Goal: Task Accomplishment & Management: Complete application form

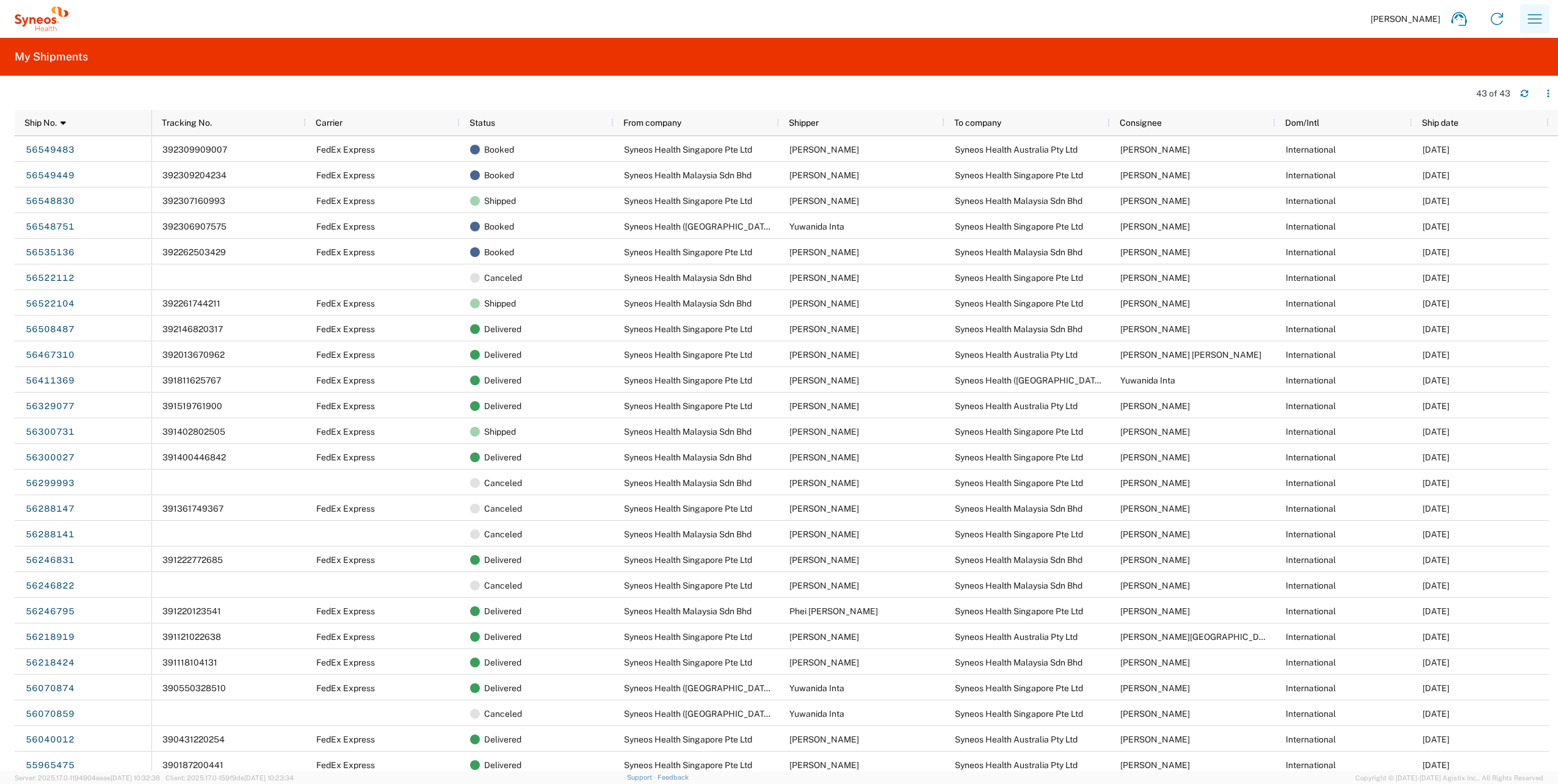
click at [1533, 22] on icon "button" at bounding box center [1534, 18] width 19 height 19
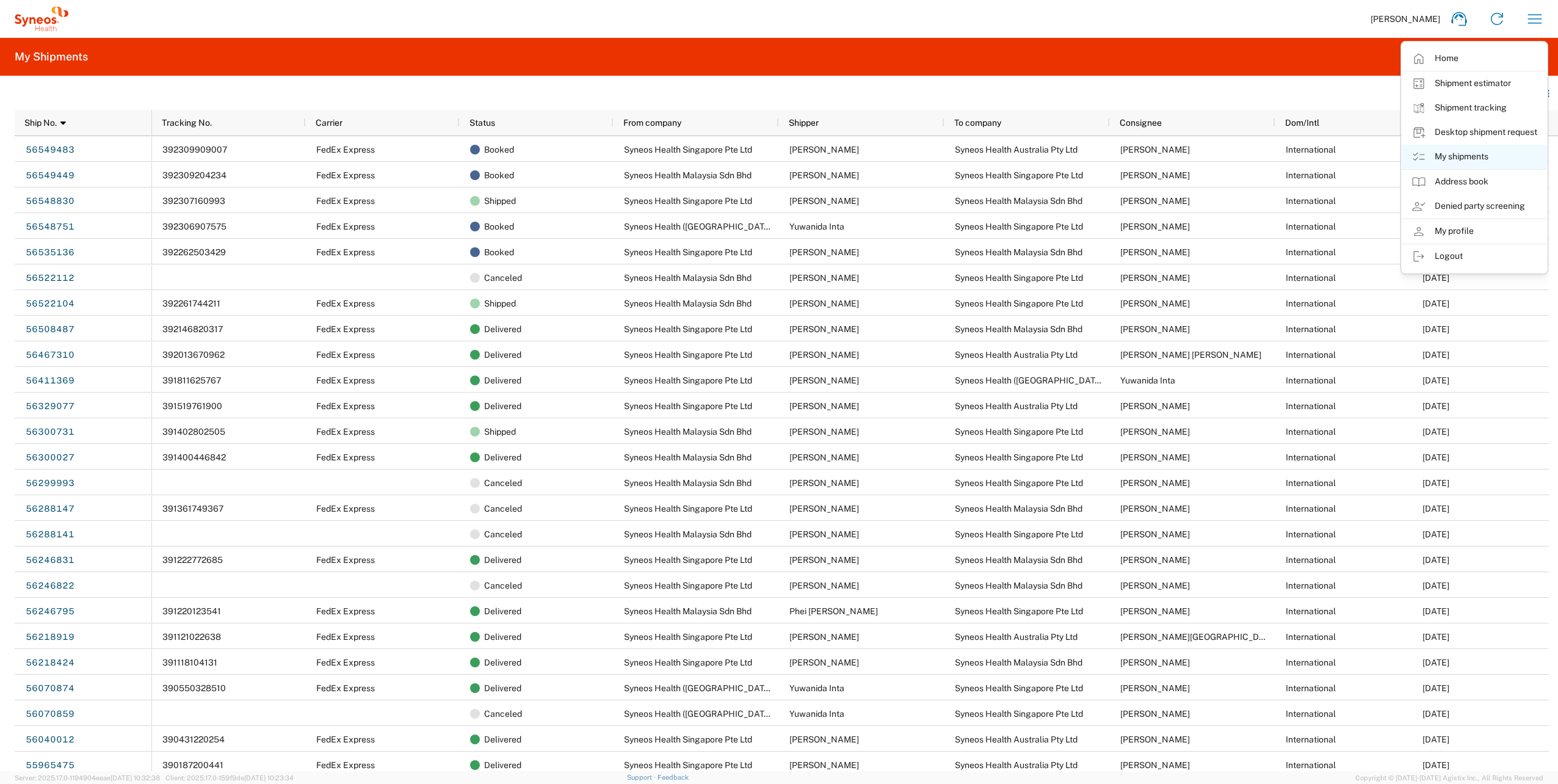
click at [1462, 151] on link "My shipments" at bounding box center [1474, 156] width 145 height 25
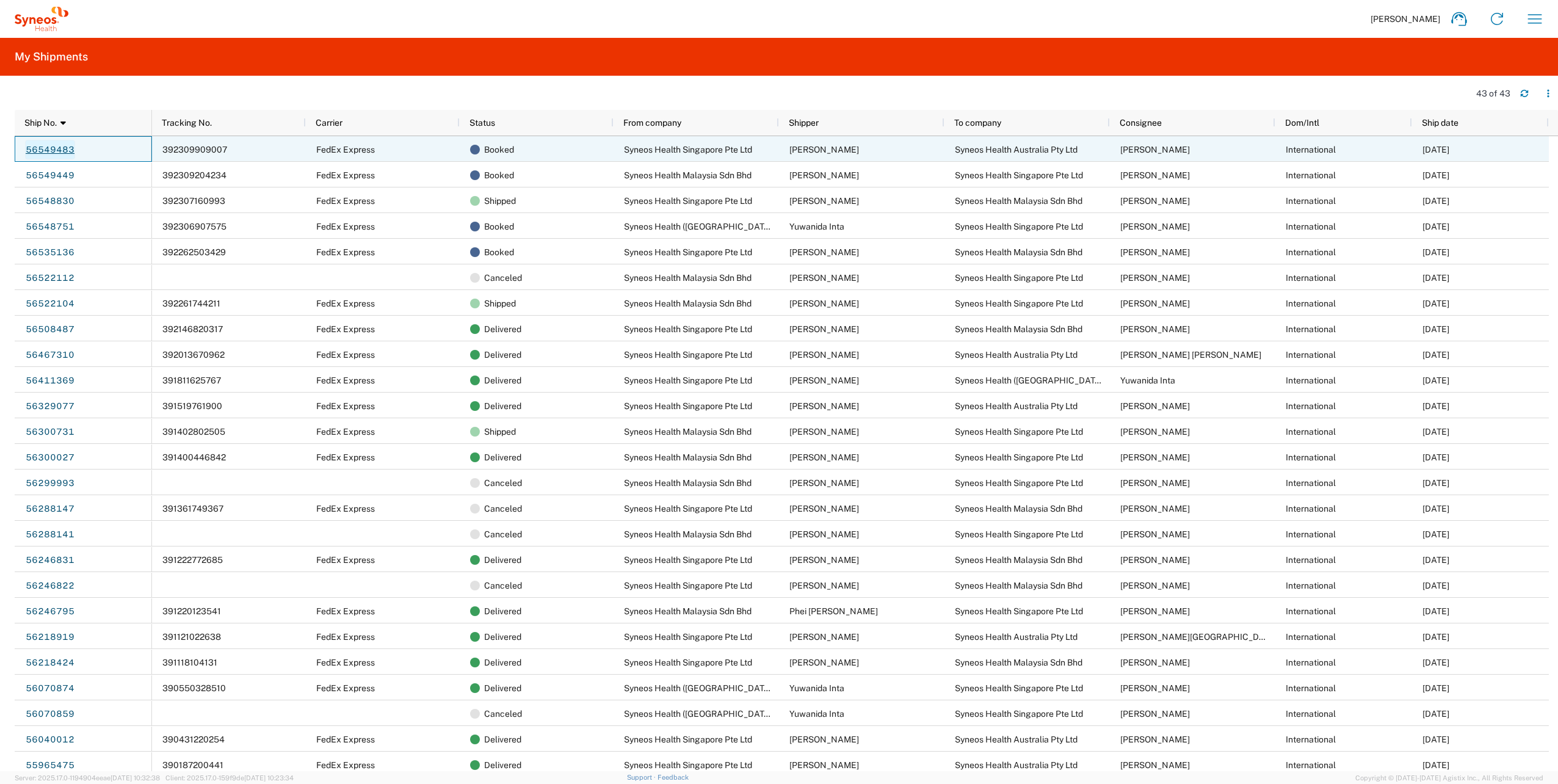
click at [59, 147] on link "56549483" at bounding box center [50, 149] width 50 height 19
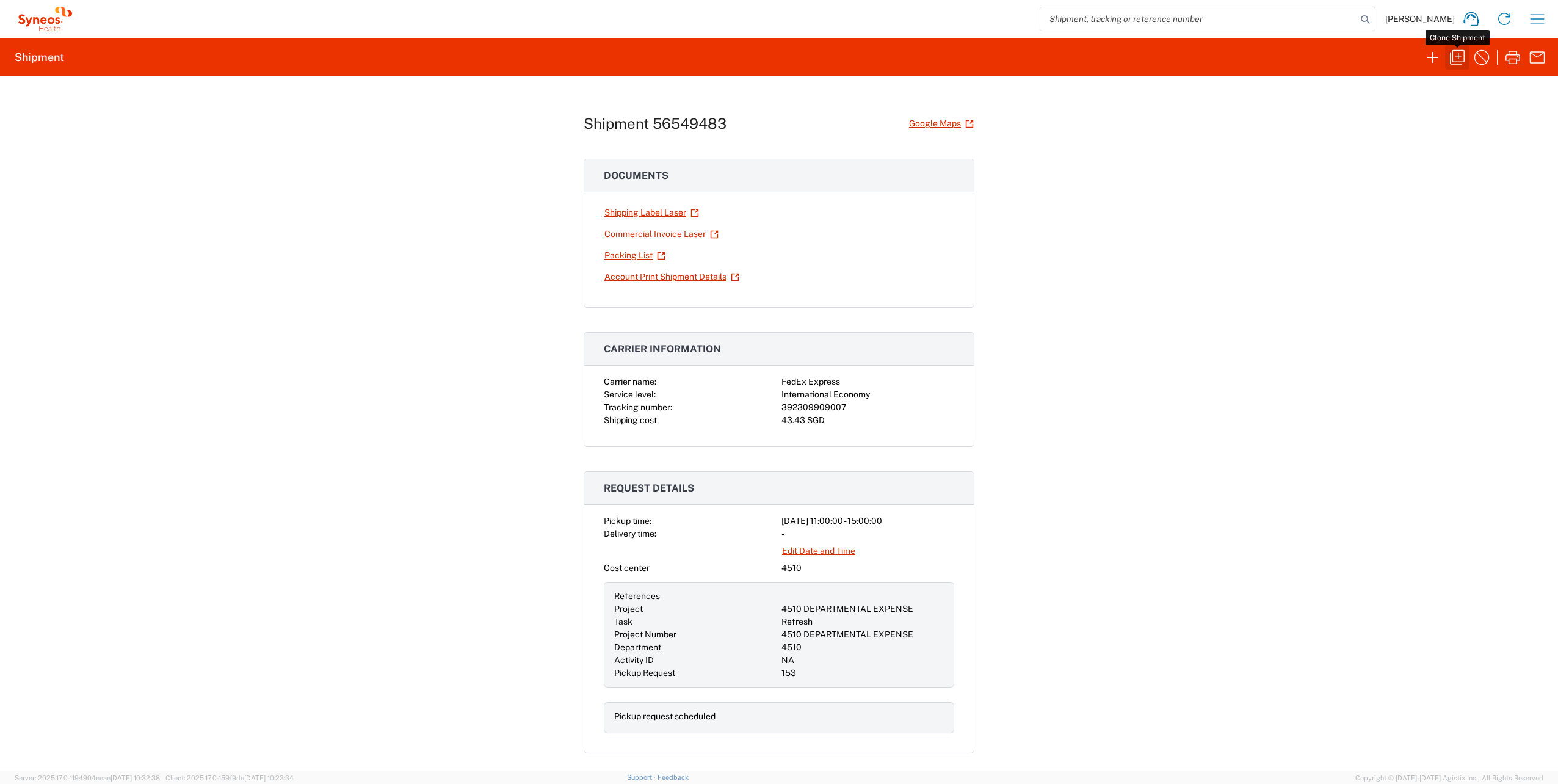
click at [1453, 63] on icon "button" at bounding box center [1457, 57] width 15 height 15
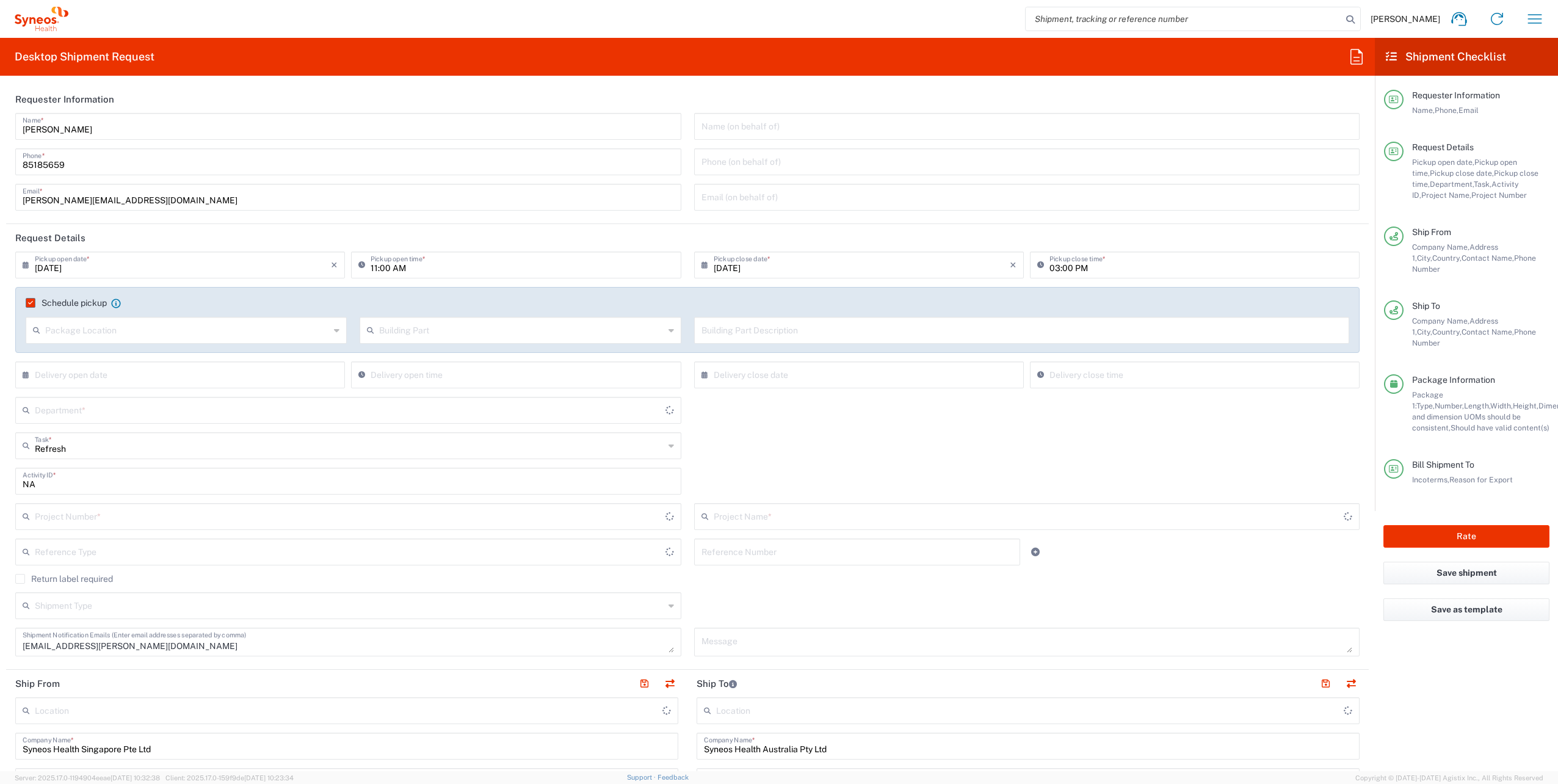
type input "Residential/Home"
type input "Your Packaging"
type input "Victoria"
type input "4510 DEPARTMENTAL EXPENSE"
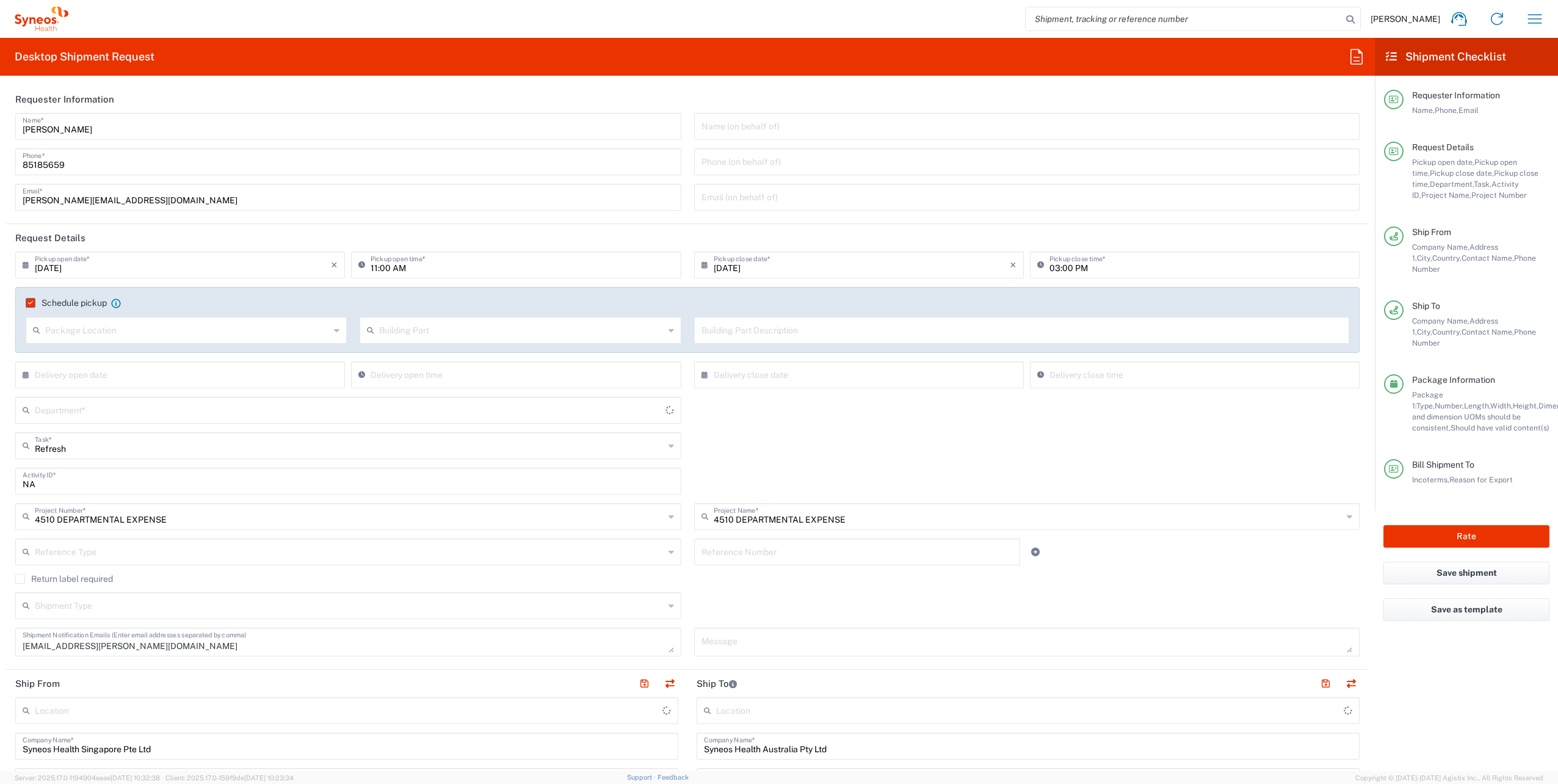
type input "Delivery Duty Paid"
type input "Business (General)"
type input "4510"
type input "[GEOGRAPHIC_DATA]"
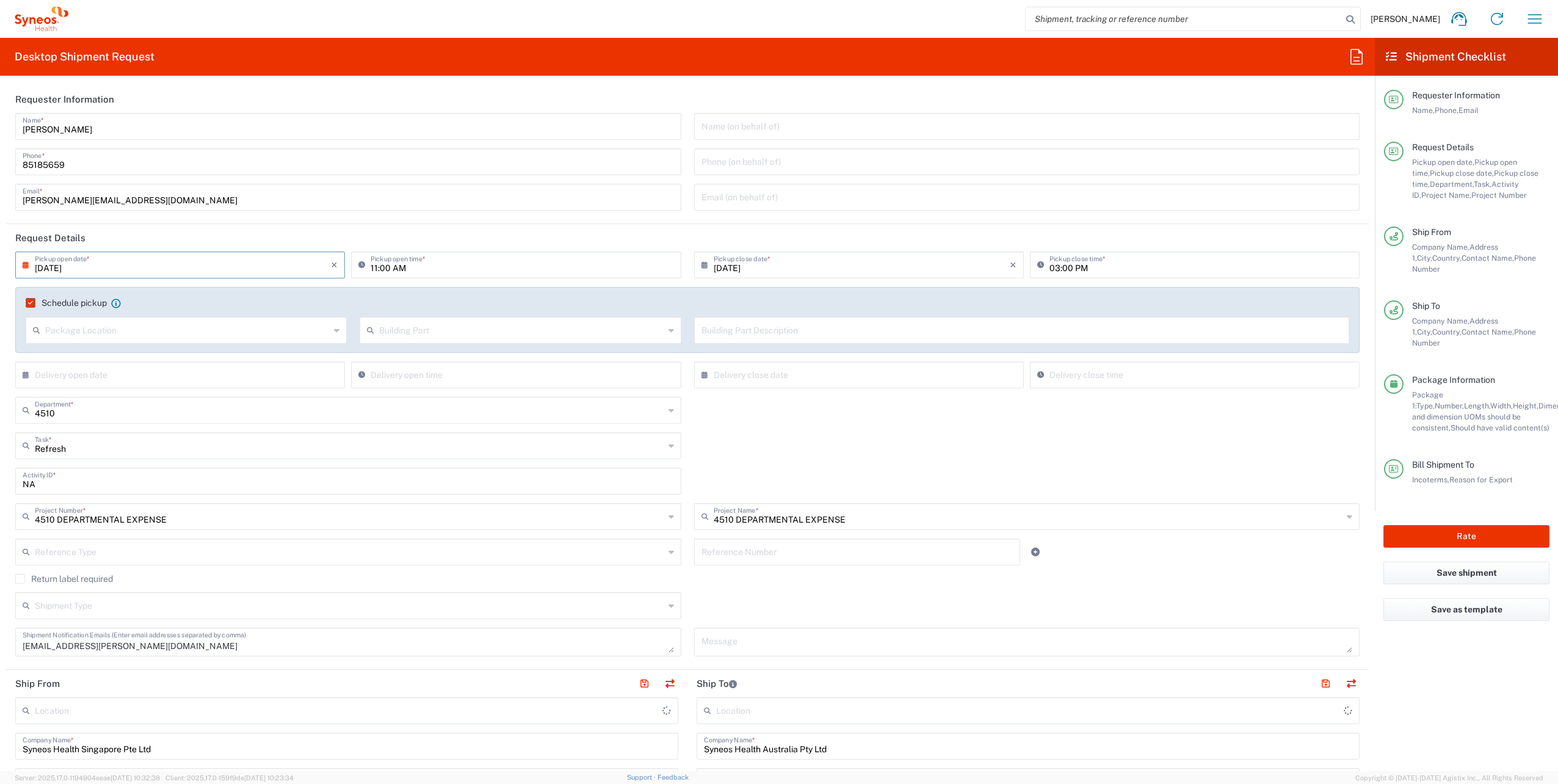
click at [229, 261] on input "[DATE]" at bounding box center [183, 263] width 296 height 21
type input "Syneos Health Singapore PteLtd"
click at [213, 373] on span "22" at bounding box center [216, 375] width 17 height 17
type input "[DATE]"
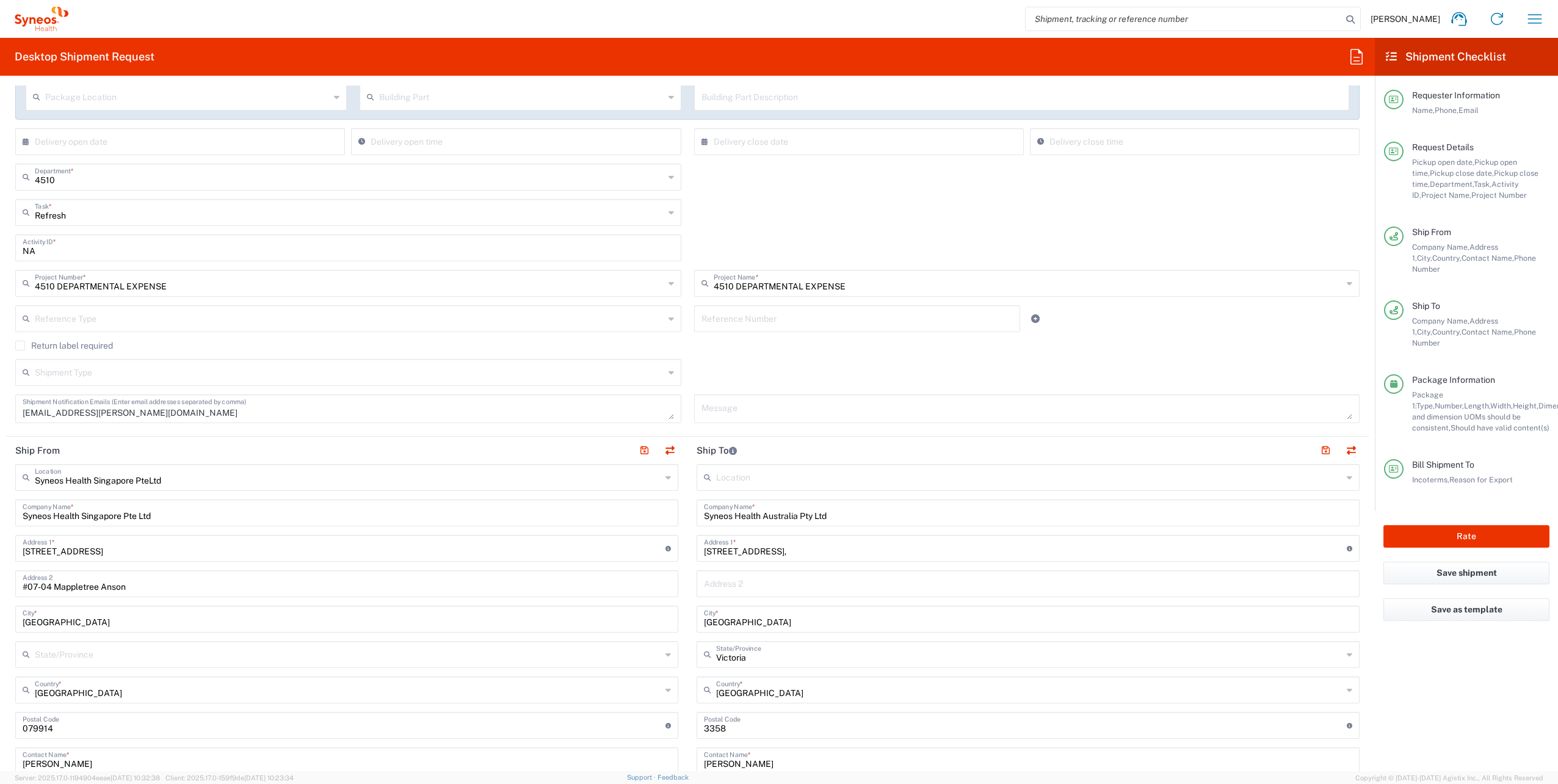
scroll to position [445, 0]
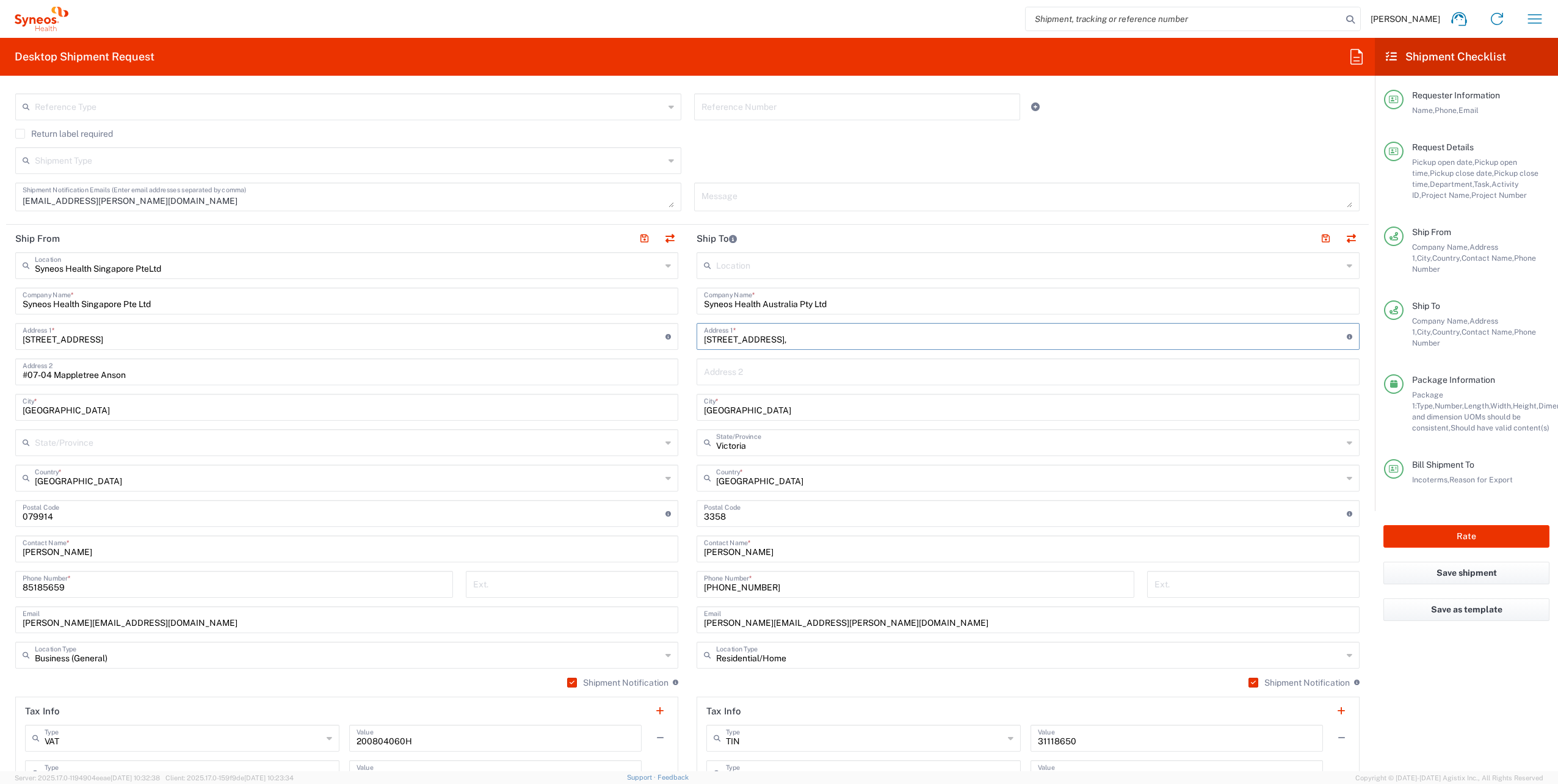
drag, startPoint x: 777, startPoint y: 337, endPoint x: 619, endPoint y: 337, distance: 158.0
click at [619, 337] on div "Ship From Syneos Health Singapore PteLtd Location Syneos Health [GEOGRAPHIC_DAT…" at bounding box center [687, 514] width 1362 height 581
paste input "50 Riders Circui"
type input "50 Riders Circuit"
click at [679, 393] on main "Syneos Health Singapore PteLtd Location Syneos Health [GEOGRAPHIC_DATA] PteLtd …" at bounding box center [347, 526] width 681 height 548
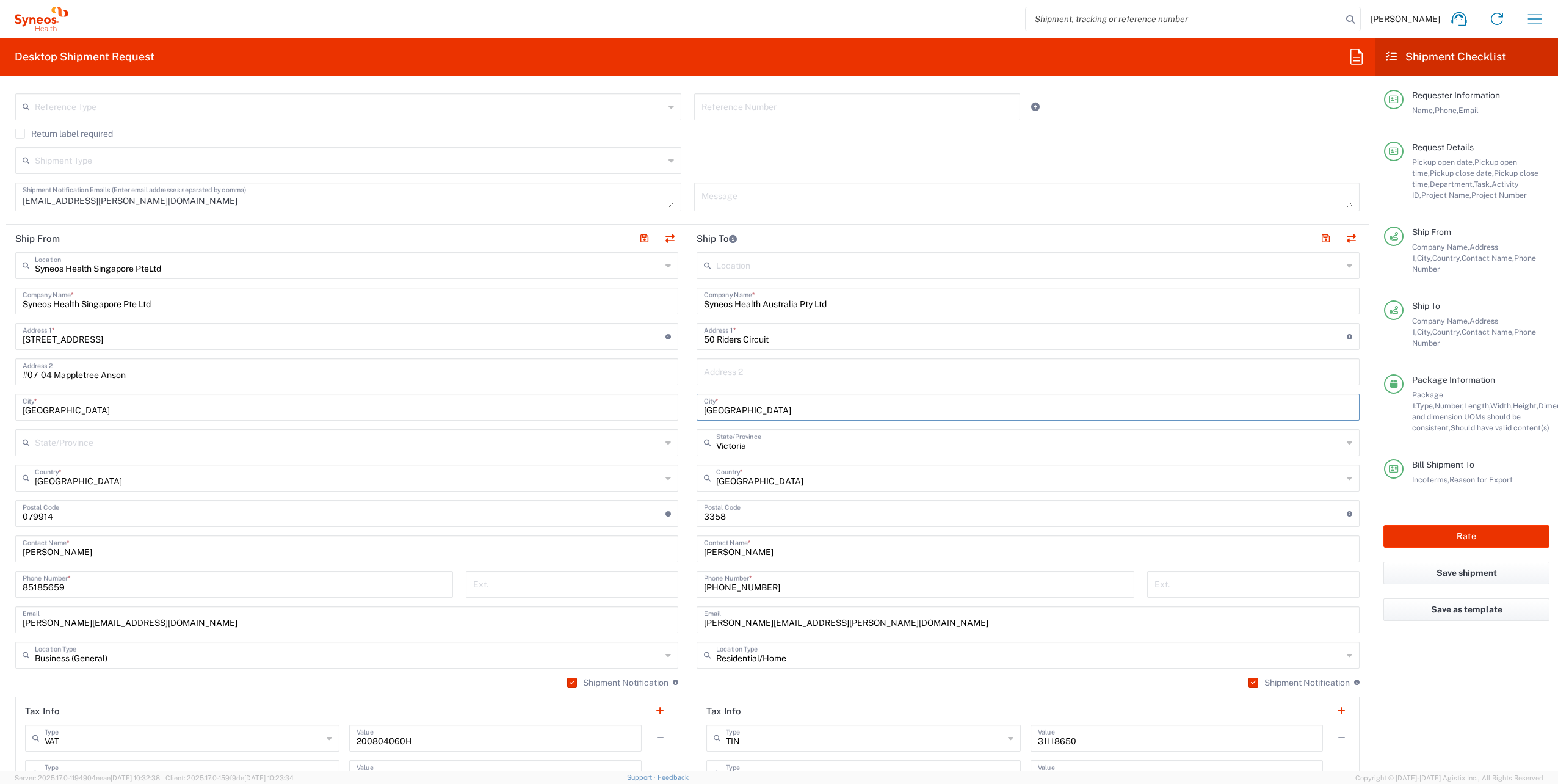
click at [775, 405] on input "[GEOGRAPHIC_DATA]" at bounding box center [1028, 406] width 648 height 21
drag, startPoint x: 775, startPoint y: 405, endPoint x: 644, endPoint y: 401, distance: 131.1
click at [644, 401] on div "Ship From Syneos Health Singapore PteLtd Location Syneos Health [GEOGRAPHIC_DAT…" at bounding box center [687, 514] width 1362 height 581
type input "Aintree"
click at [731, 513] on input "undefined" at bounding box center [1025, 512] width 642 height 21
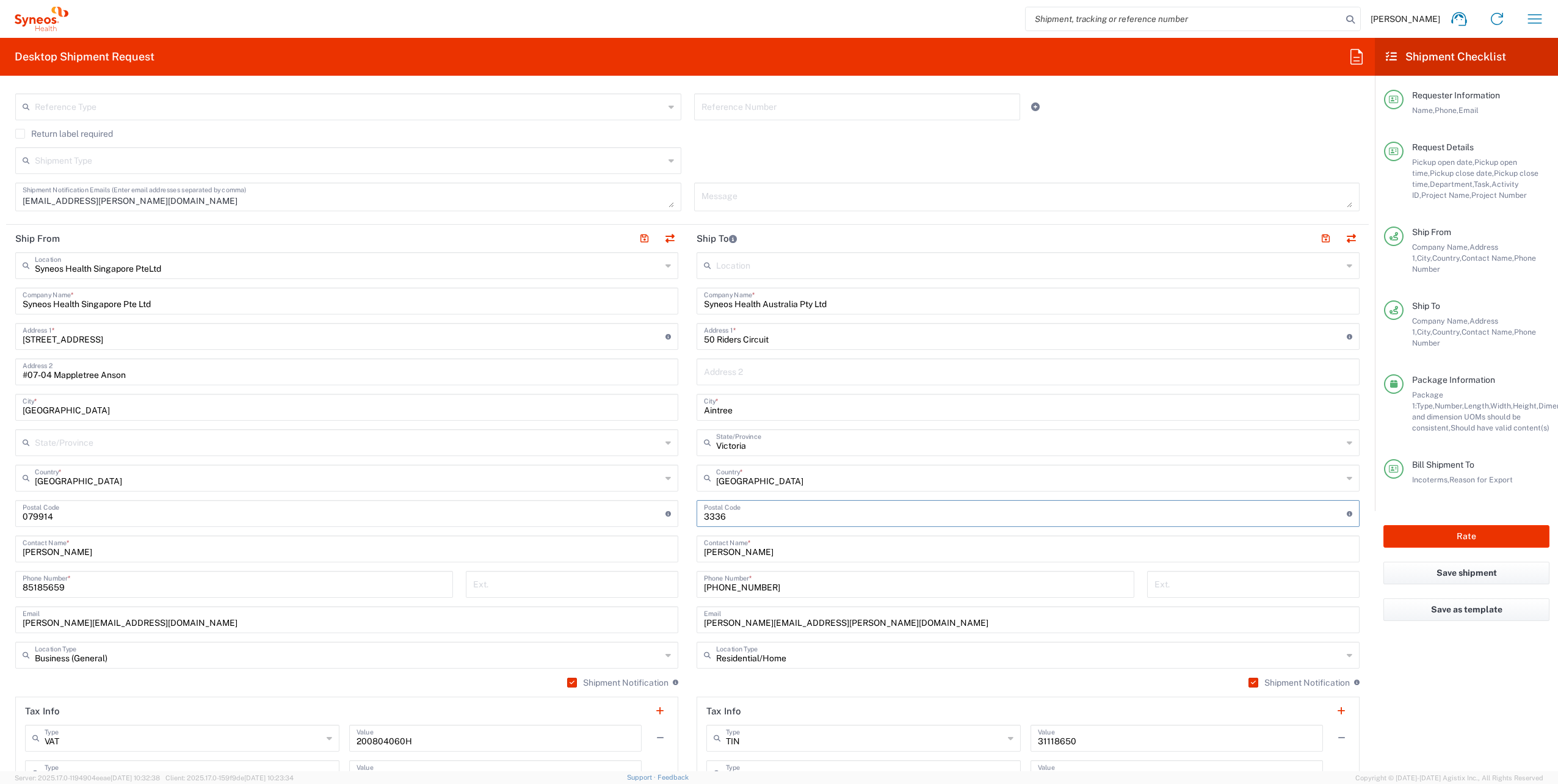
type input "3336"
click at [718, 545] on input "[PERSON_NAME]" at bounding box center [1028, 548] width 648 height 21
drag, startPoint x: 782, startPoint y: 550, endPoint x: 612, endPoint y: 557, distance: 170.1
click at [612, 557] on div "Ship From Syneos Health Singapore PteLtd Location Syneos Health [GEOGRAPHIC_DAT…" at bounding box center [687, 514] width 1362 height 581
type input "[PERSON_NAME]"
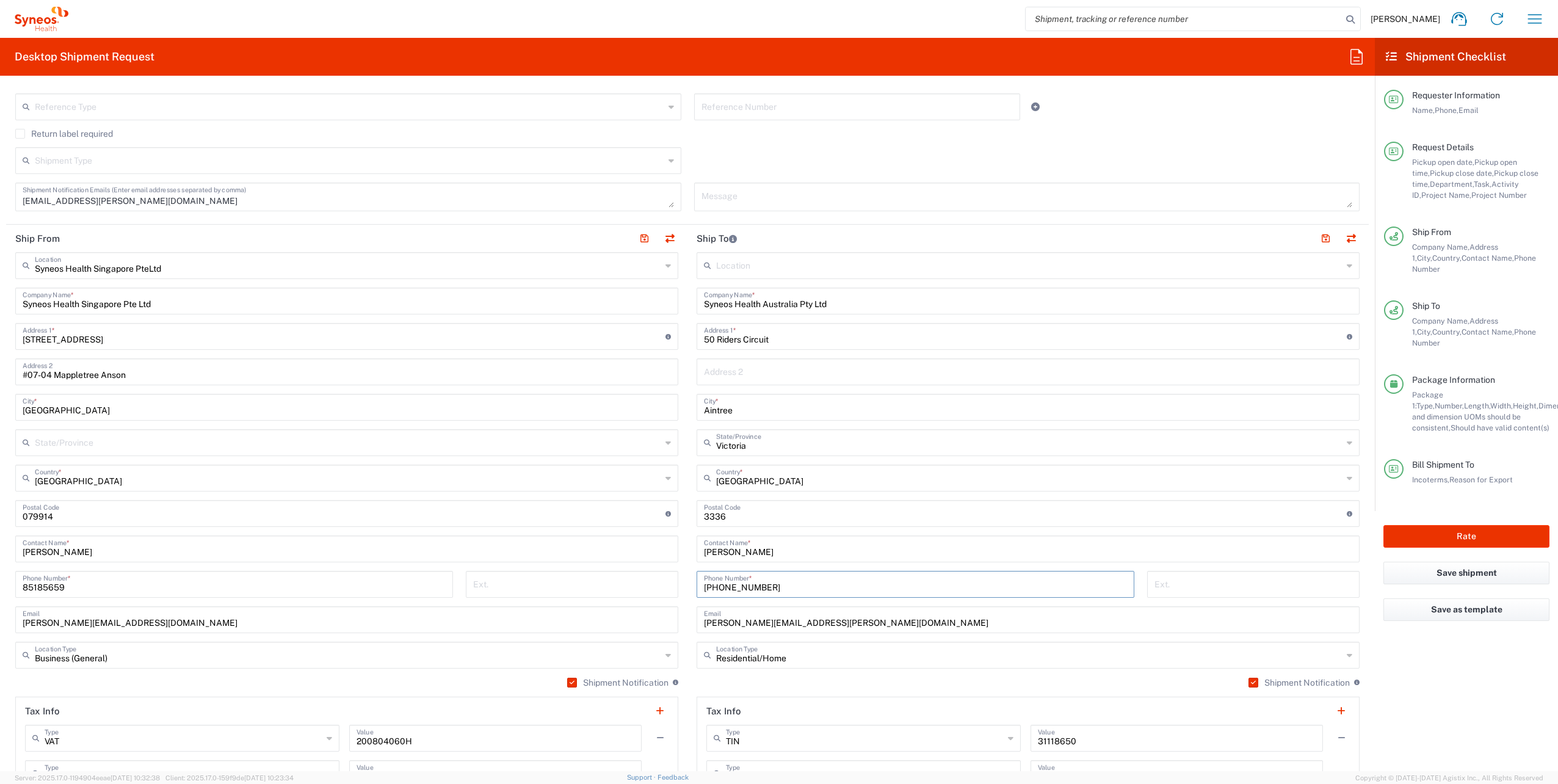
drag, startPoint x: 767, startPoint y: 584, endPoint x: 613, endPoint y: 581, distance: 154.0
click at [613, 581] on div "Ship From Syneos Health Singapore PteLtd Location Syneos Health [GEOGRAPHIC_DAT…" at bounding box center [687, 514] width 1362 height 581
paste input "(498) 044746"
type input "+61 (498) 044746"
drag, startPoint x: 837, startPoint y: 625, endPoint x: 614, endPoint y: 619, distance: 223.1
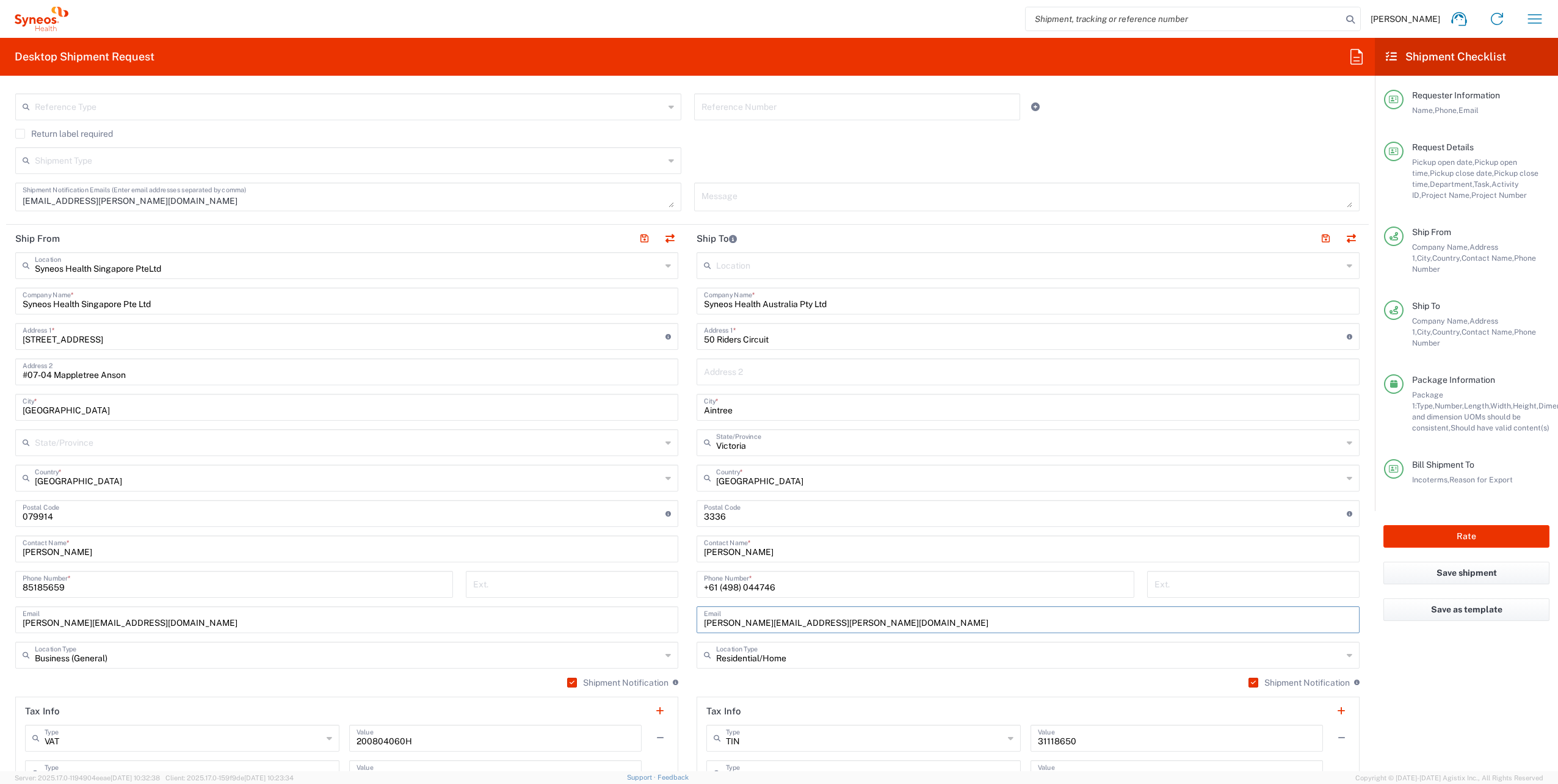
click at [614, 619] on div "Ship From Syneos Health Singapore PteLtd Location Syneos Health [GEOGRAPHIC_DAT…" at bounding box center [687, 514] width 1362 height 581
paste input "[PERSON_NAME].[PERSON_NAME]"
type input "[PERSON_NAME][EMAIL_ADDRESS][PERSON_NAME][DOMAIN_NAME]"
click at [687, 690] on main "Location [PERSON_NAME] LLC-[GEOGRAPHIC_DATA] [GEOGRAPHIC_DATA] [GEOGRAPHIC_DATA…" at bounding box center [1028, 526] width 681 height 548
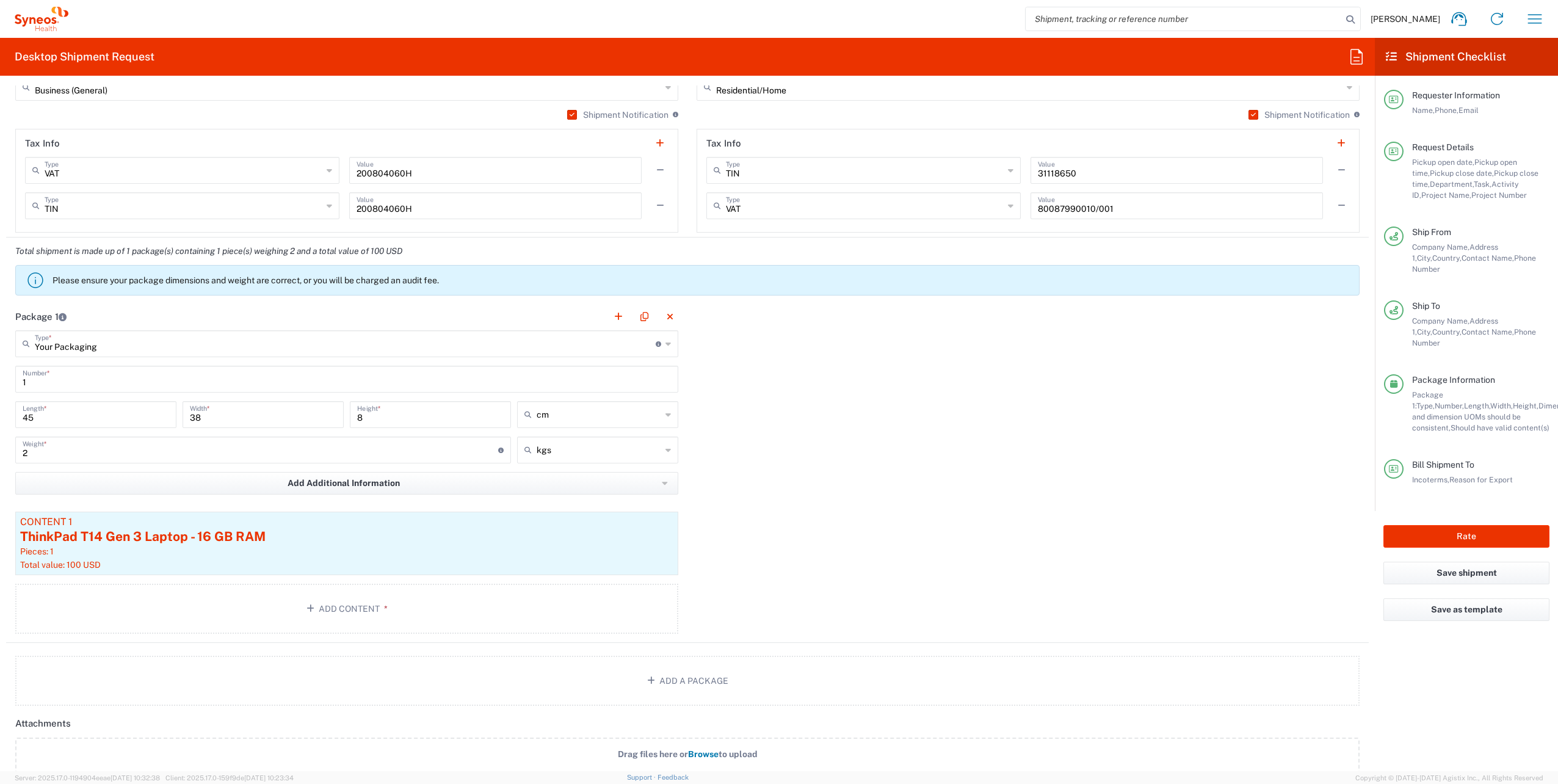
scroll to position [1016, 0]
click at [291, 546] on div "Pieces: 1" at bounding box center [347, 548] width 653 height 11
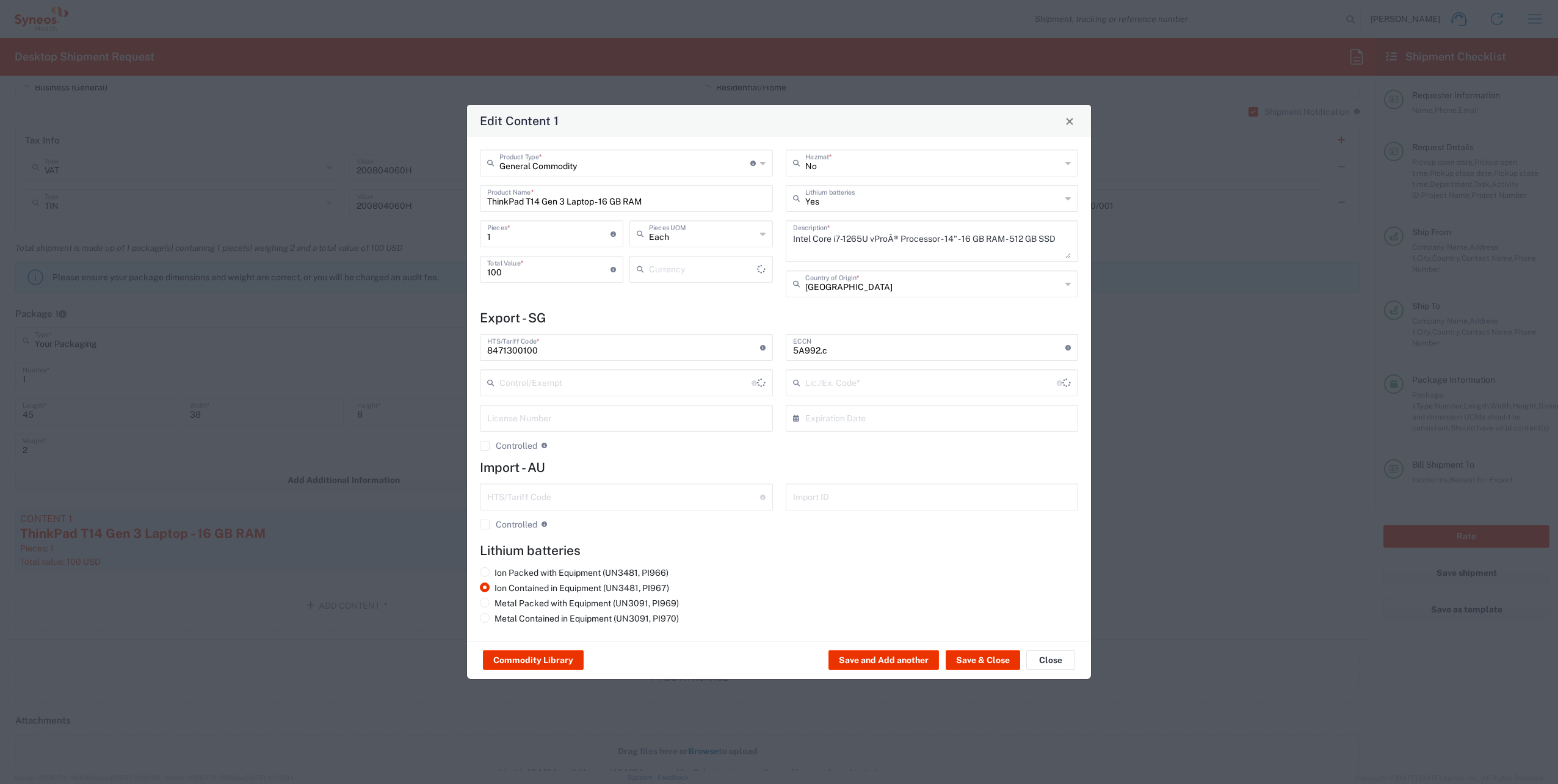
type input "US Dollar"
type input "BIS"
type input "NLR - No License Required"
drag, startPoint x: 666, startPoint y: 206, endPoint x: 347, endPoint y: 179, distance: 320.1
click at [347, 179] on div "Edit Content 1 General Commodity Product Type * Document: Paper document genera…" at bounding box center [779, 392] width 1558 height 784
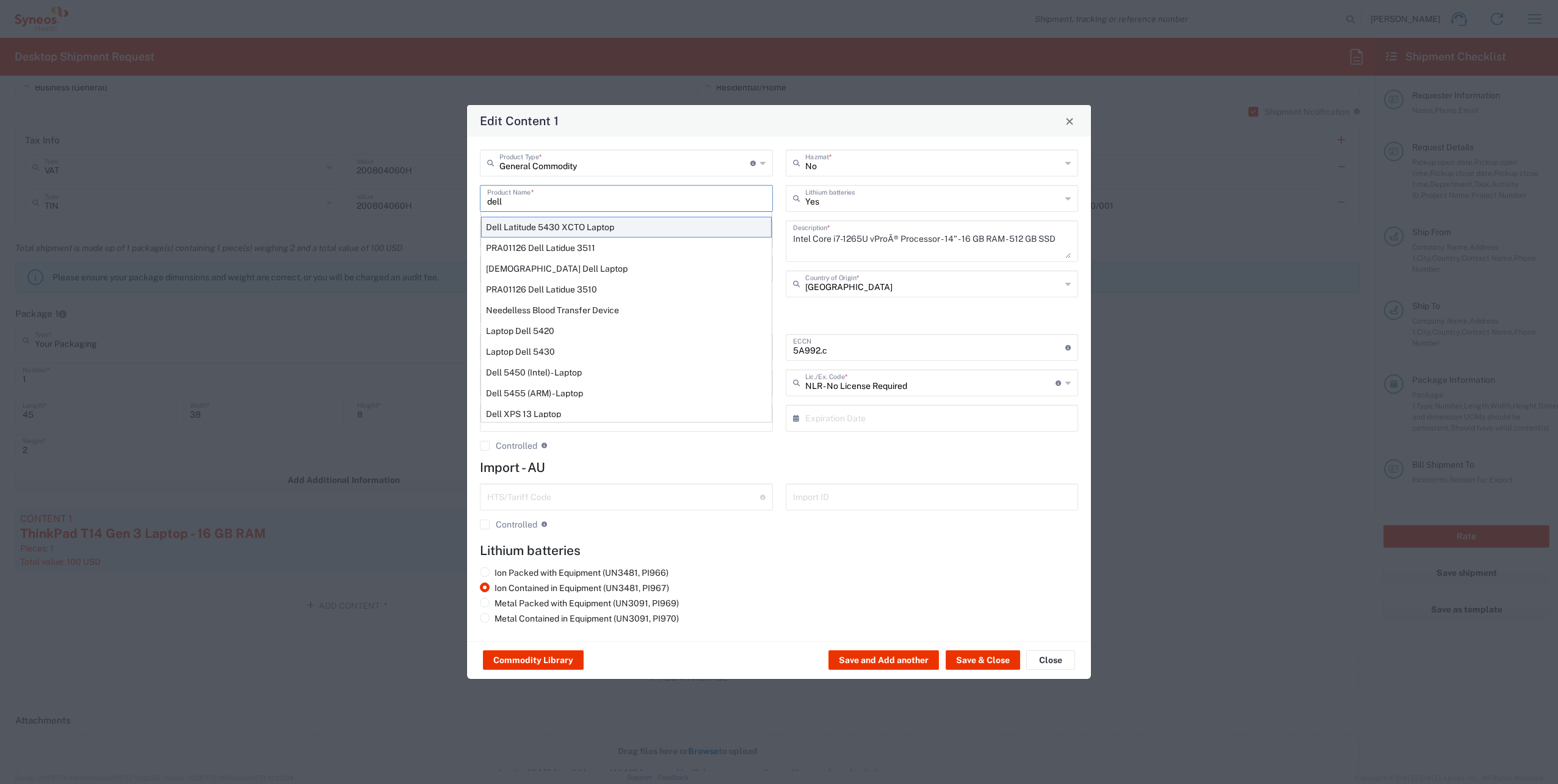
click at [545, 235] on div "Dell Latitude 5430 XCTO Laptop" at bounding box center [627, 226] width 291 height 21
type input "Dell Latitude 5430 XCTO Laptop"
type input "No"
type textarea "BaseIntel Core i7-1265U vProÂ® Processor - 14" 16 GB RAM - 512 GB SSD"
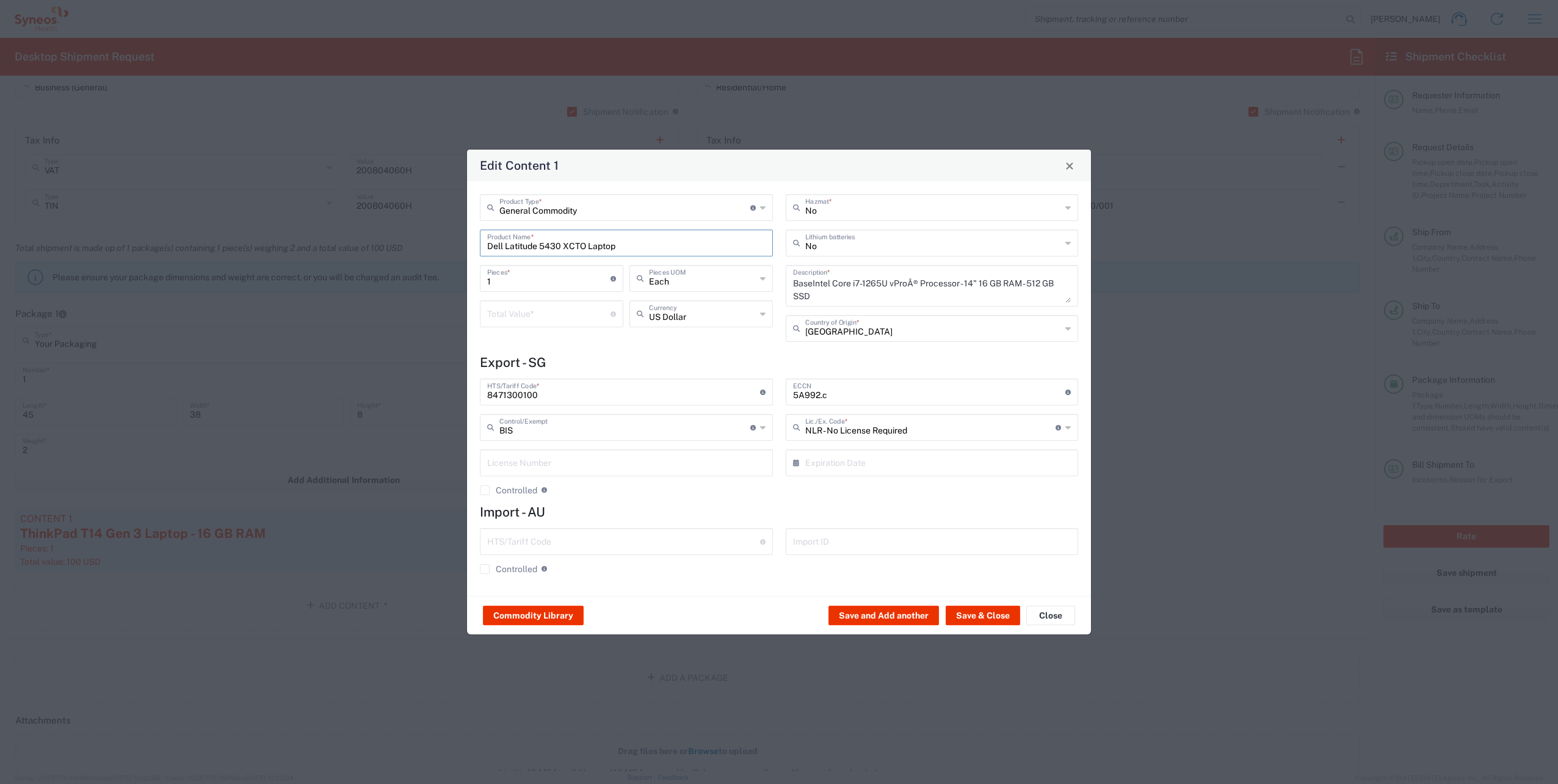
drag, startPoint x: 642, startPoint y: 247, endPoint x: 296, endPoint y: 233, distance: 346.3
click at [296, 233] on div "Edit Content 1 General Commodity Product Type * Document: Paper document genera…" at bounding box center [779, 392] width 1558 height 784
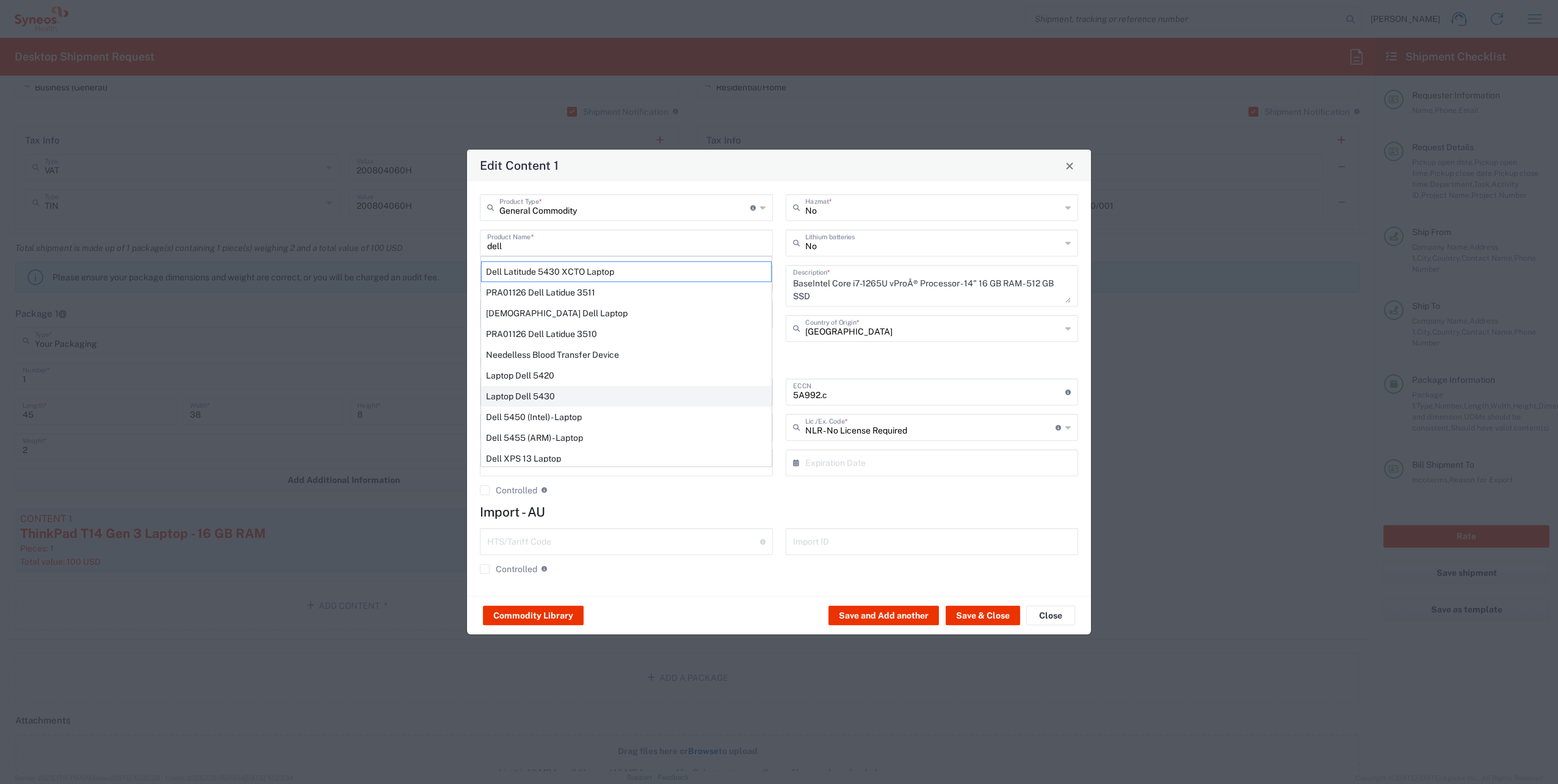
click at [594, 389] on div "Laptop Dell 5430" at bounding box center [627, 396] width 291 height 21
type input "Laptop Dell 5430"
type input "Yes"
type textarea "Laptop Dell Latitude 5430"
type input "5A992"
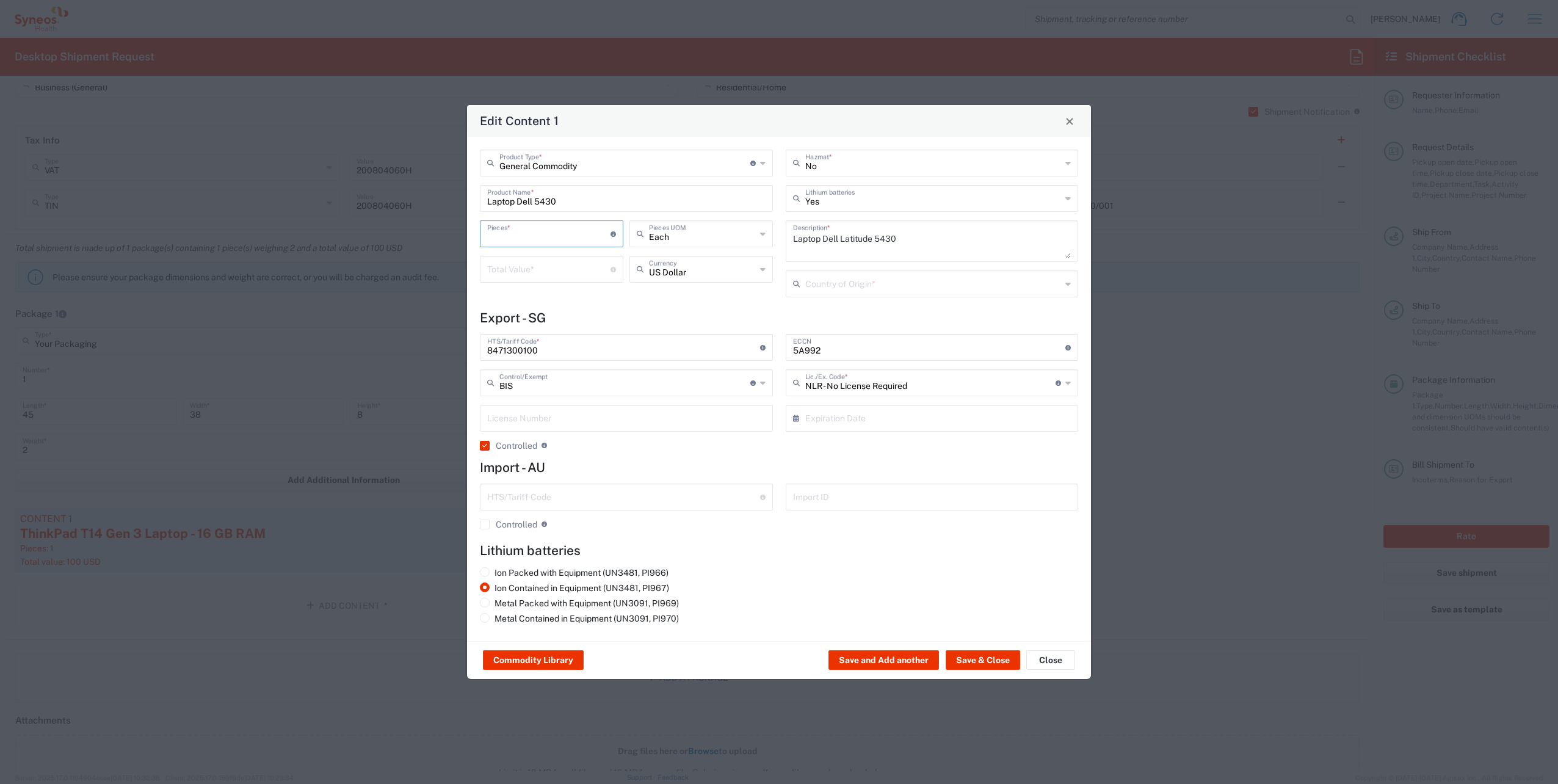
click at [543, 233] on input "number" at bounding box center [548, 232] width 123 height 21
type input "1"
click at [548, 267] on input "number" at bounding box center [548, 268] width 123 height 21
type input "100"
click at [982, 658] on button "Save & Close" at bounding box center [982, 659] width 75 height 19
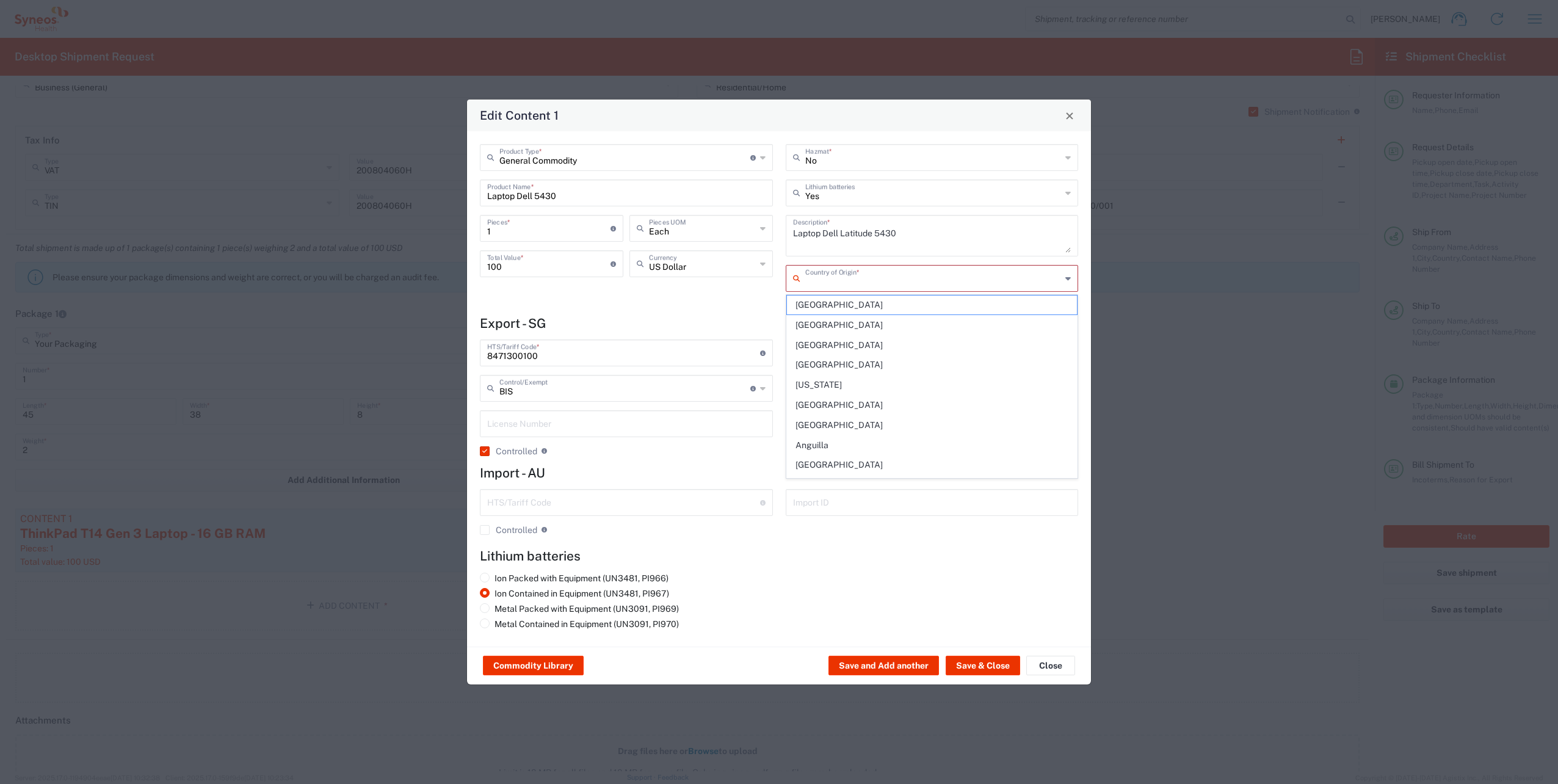
click at [905, 278] on input "text" at bounding box center [933, 277] width 257 height 21
click at [869, 303] on span "[GEOGRAPHIC_DATA]" at bounding box center [932, 305] width 291 height 19
type input "[GEOGRAPHIC_DATA]"
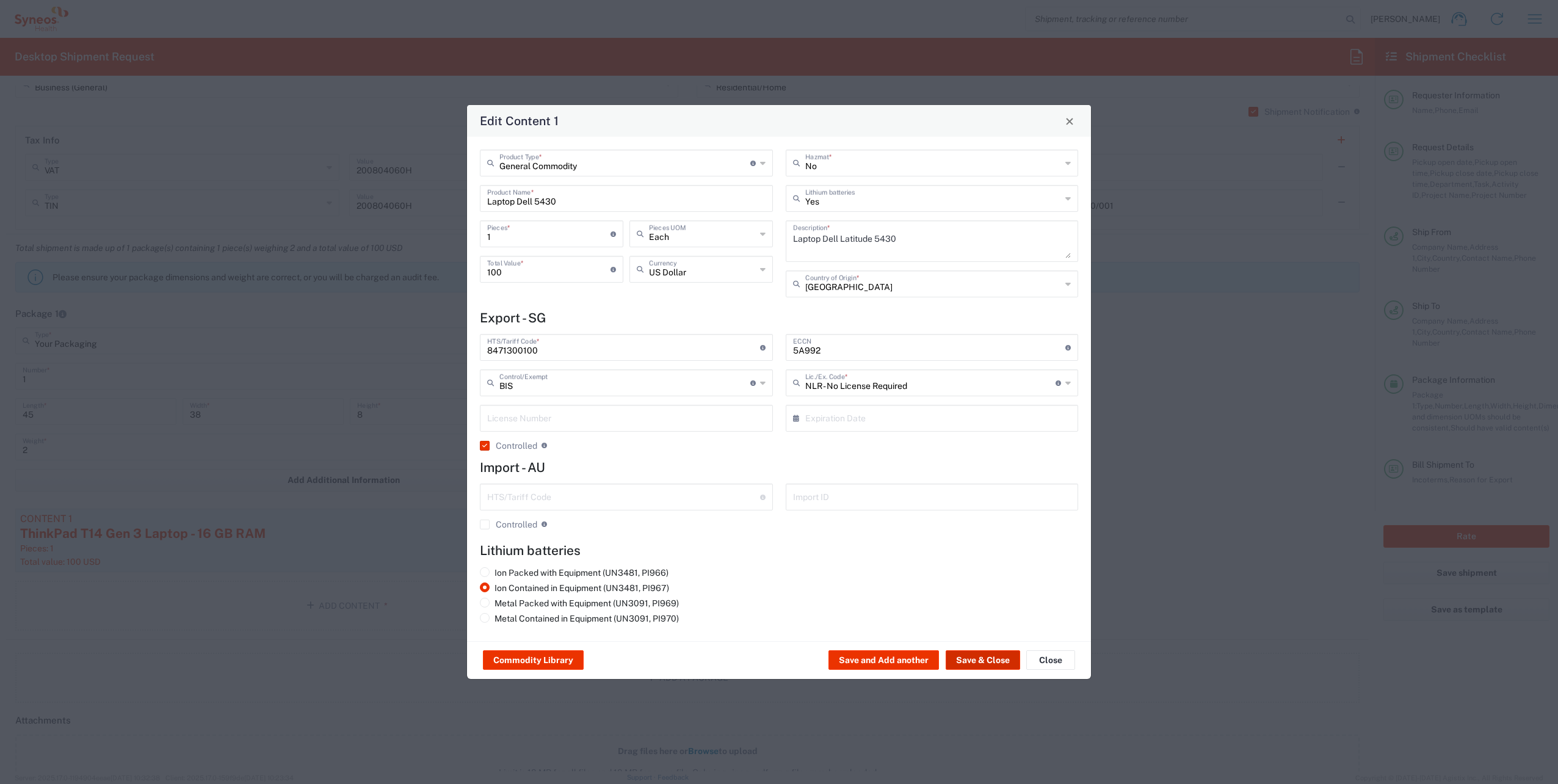
click at [979, 655] on button "Save & Close" at bounding box center [982, 659] width 75 height 19
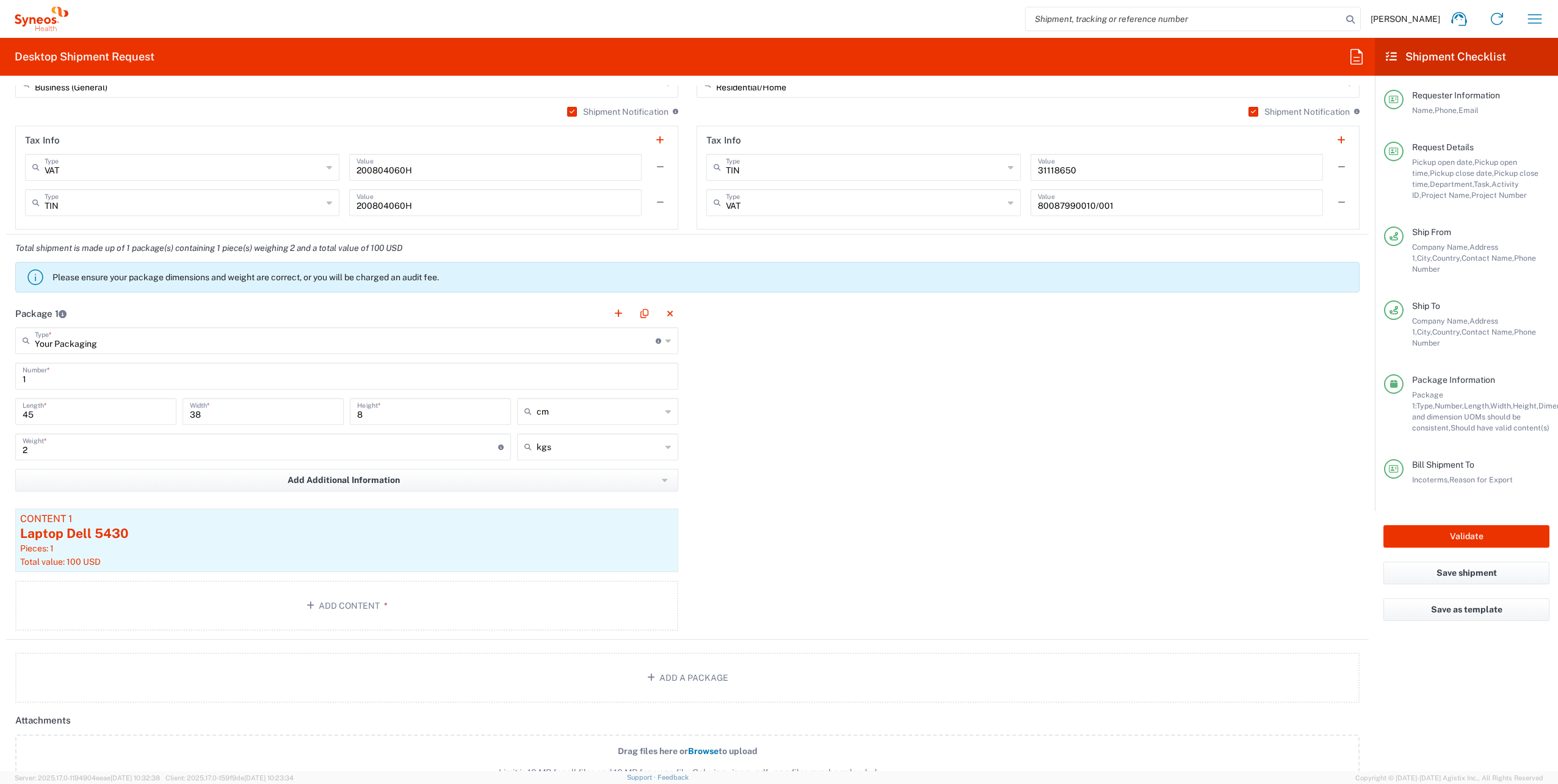
click at [85, 450] on input "2" at bounding box center [260, 445] width 476 height 21
type input "2.5"
click at [697, 471] on div "Package 1 Your Packaging Type * Material used to package goods Your Packaging E…" at bounding box center [687, 469] width 1362 height 340
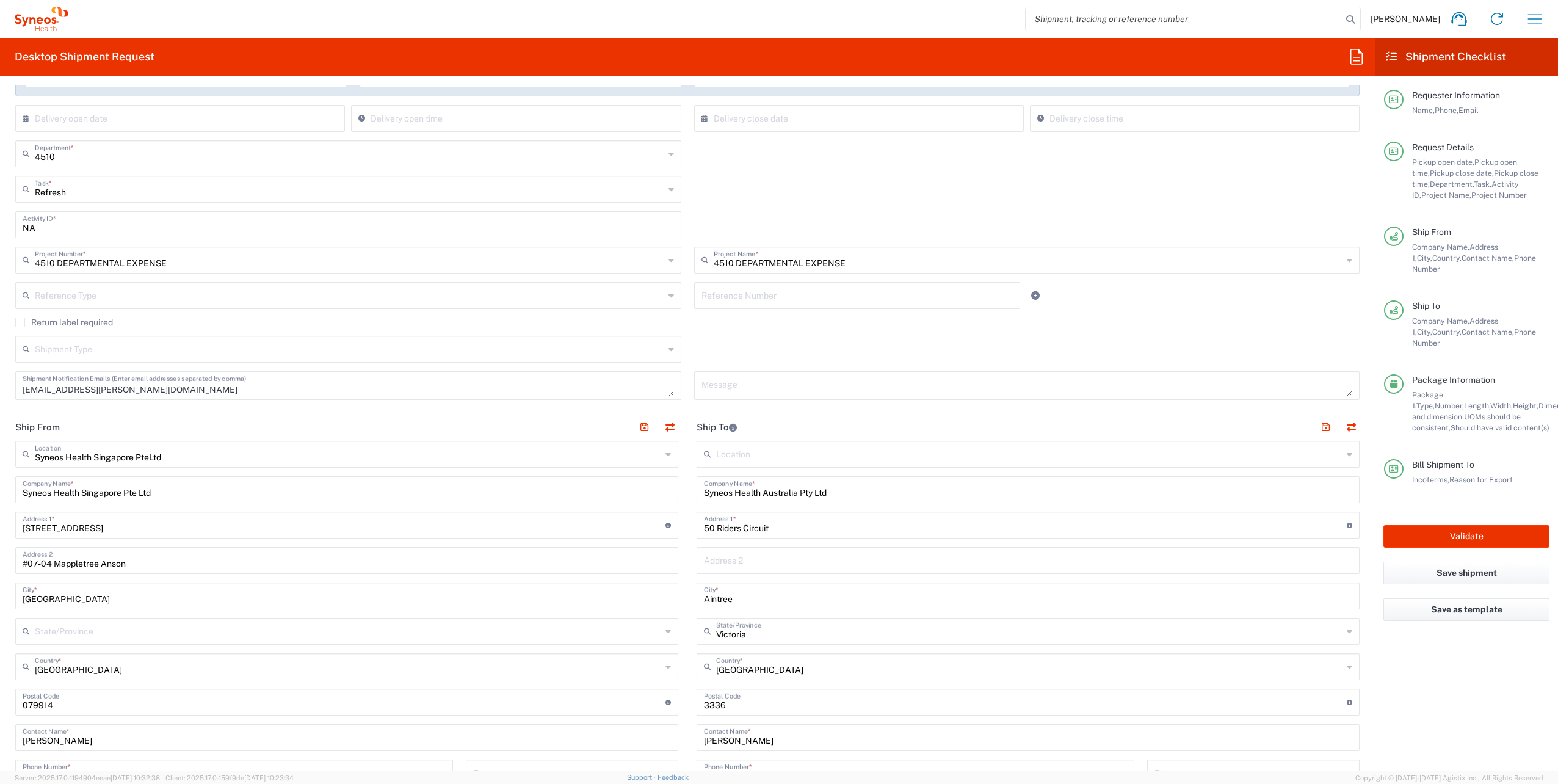
scroll to position [257, 0]
click at [808, 528] on input "50 Riders Circuit" at bounding box center [1025, 523] width 642 height 21
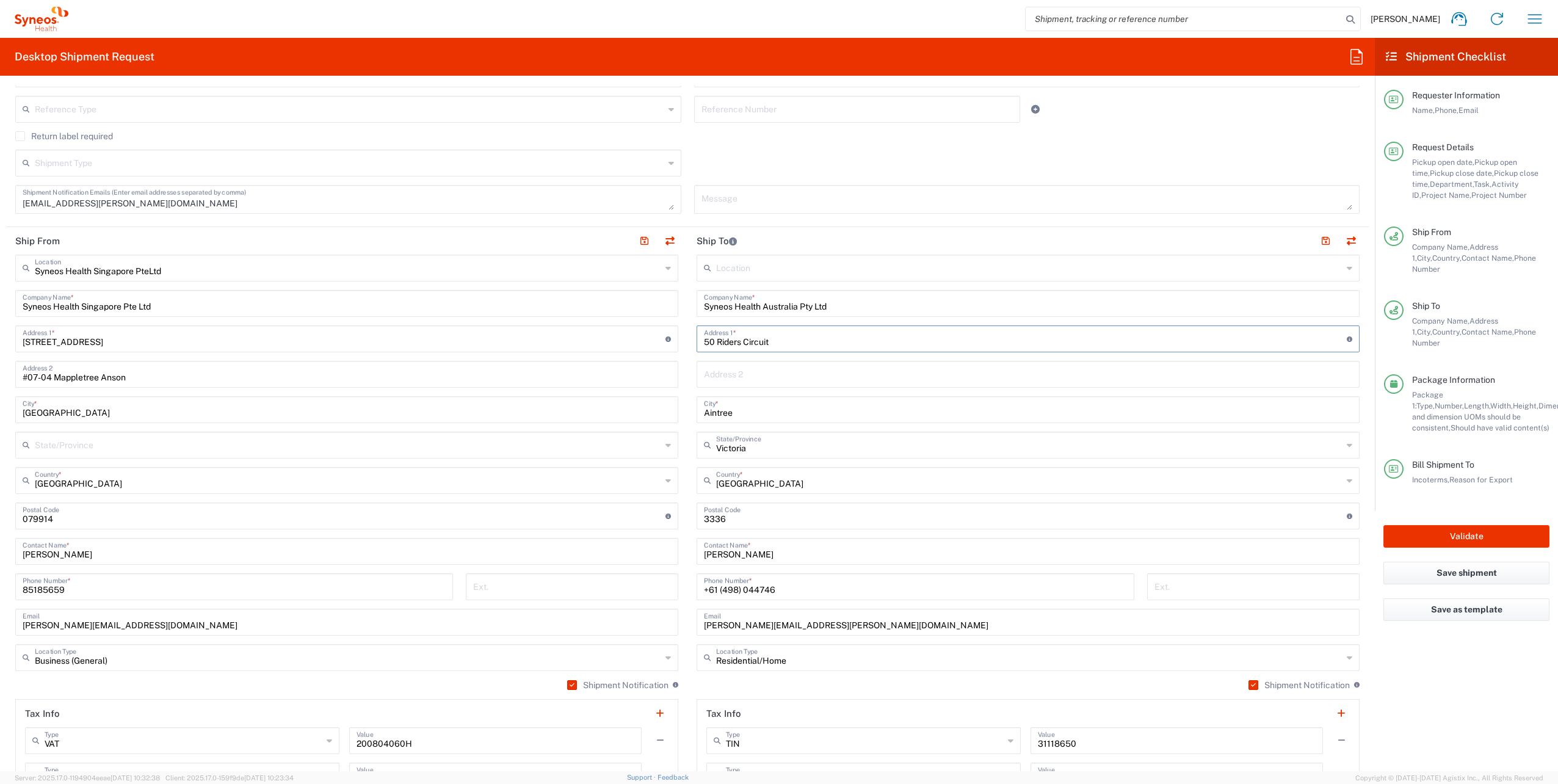
scroll to position [438, 0]
click at [681, 396] on main "Syneos Health Singapore PteLtd Location Syneos Health [GEOGRAPHIC_DATA] PteLtd …" at bounding box center [347, 534] width 681 height 548
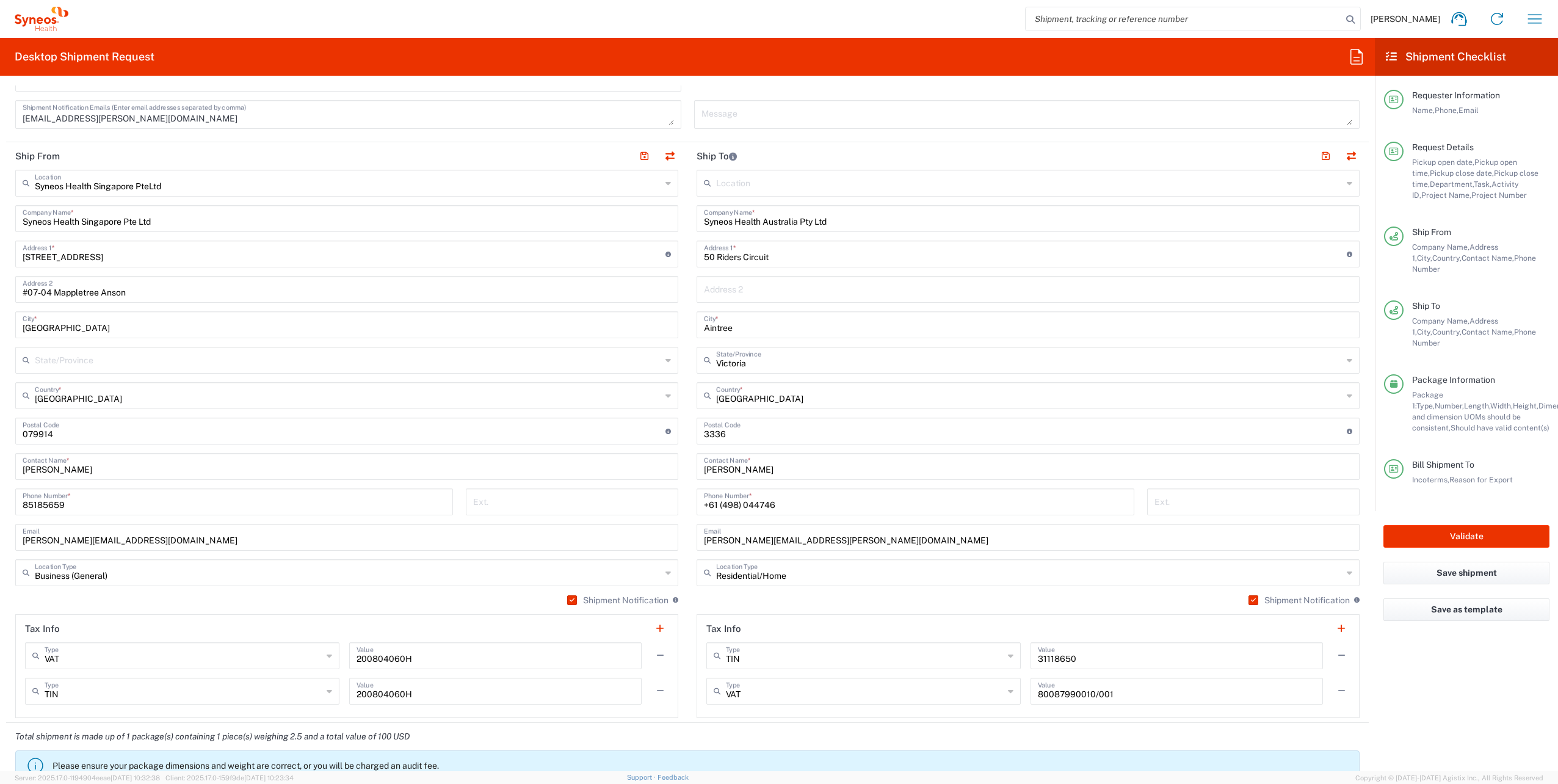
scroll to position [0, 0]
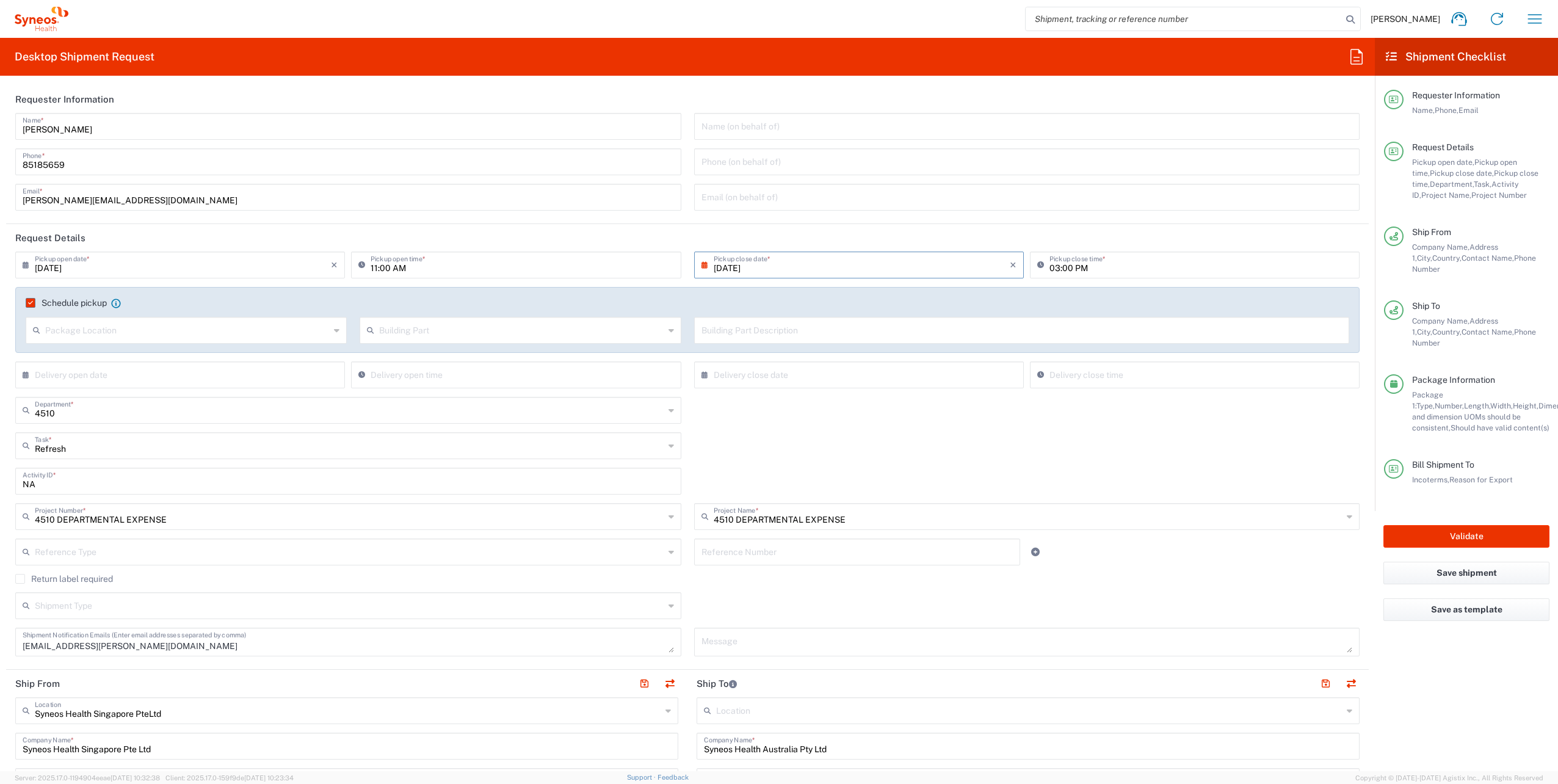
click at [681, 454] on div "Refresh Task * Refresh Break/Fix Inventory Transfer New Hire Other" at bounding box center [349, 450] width 679 height 35
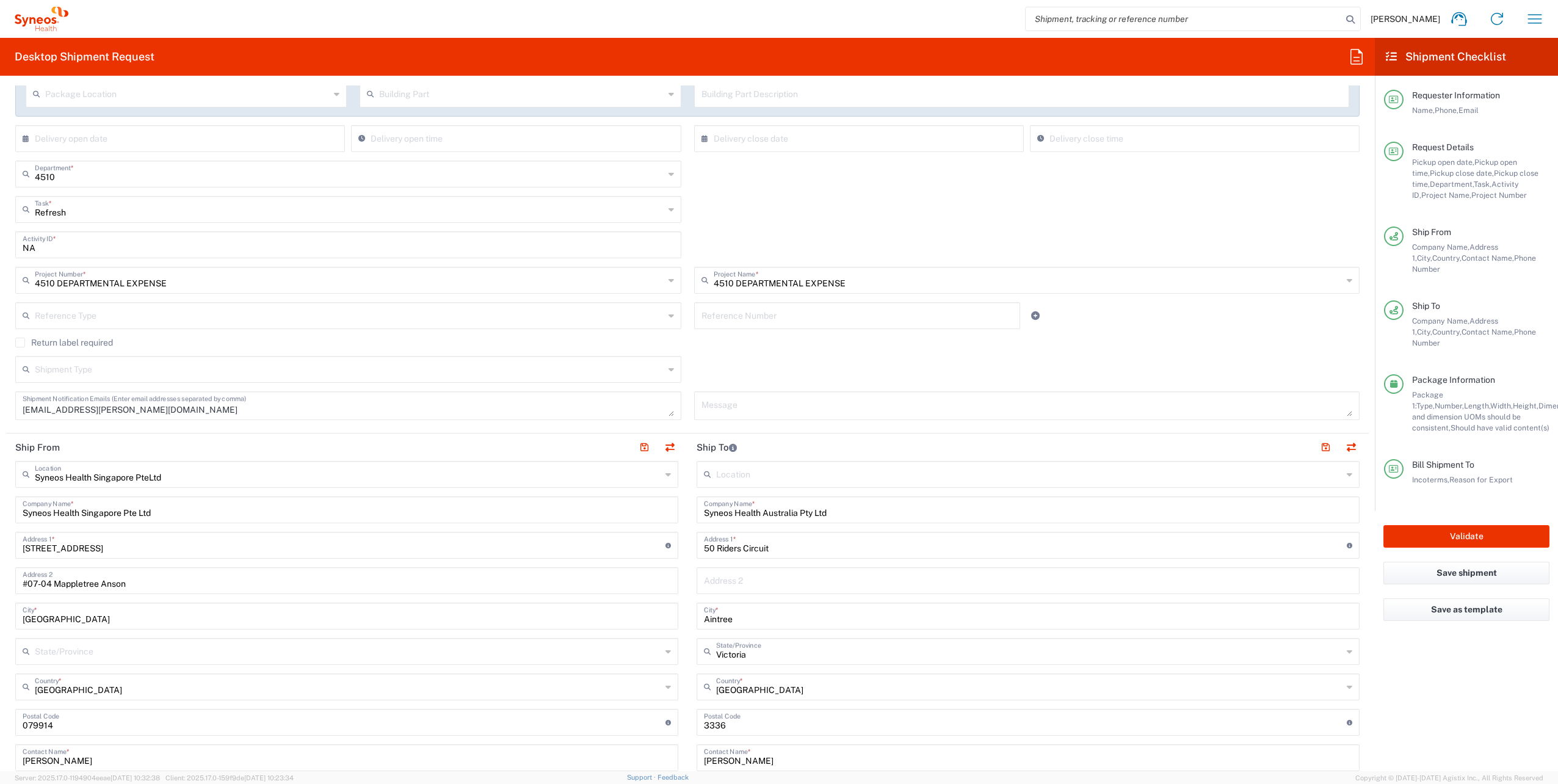
scroll to position [236, 0]
click at [810, 515] on input "Syneos Health Australia Pty Ltd" at bounding box center [1028, 508] width 648 height 21
click at [805, 553] on input "50 Riders Circuit" at bounding box center [1025, 543] width 642 height 21
type input "Aintree"
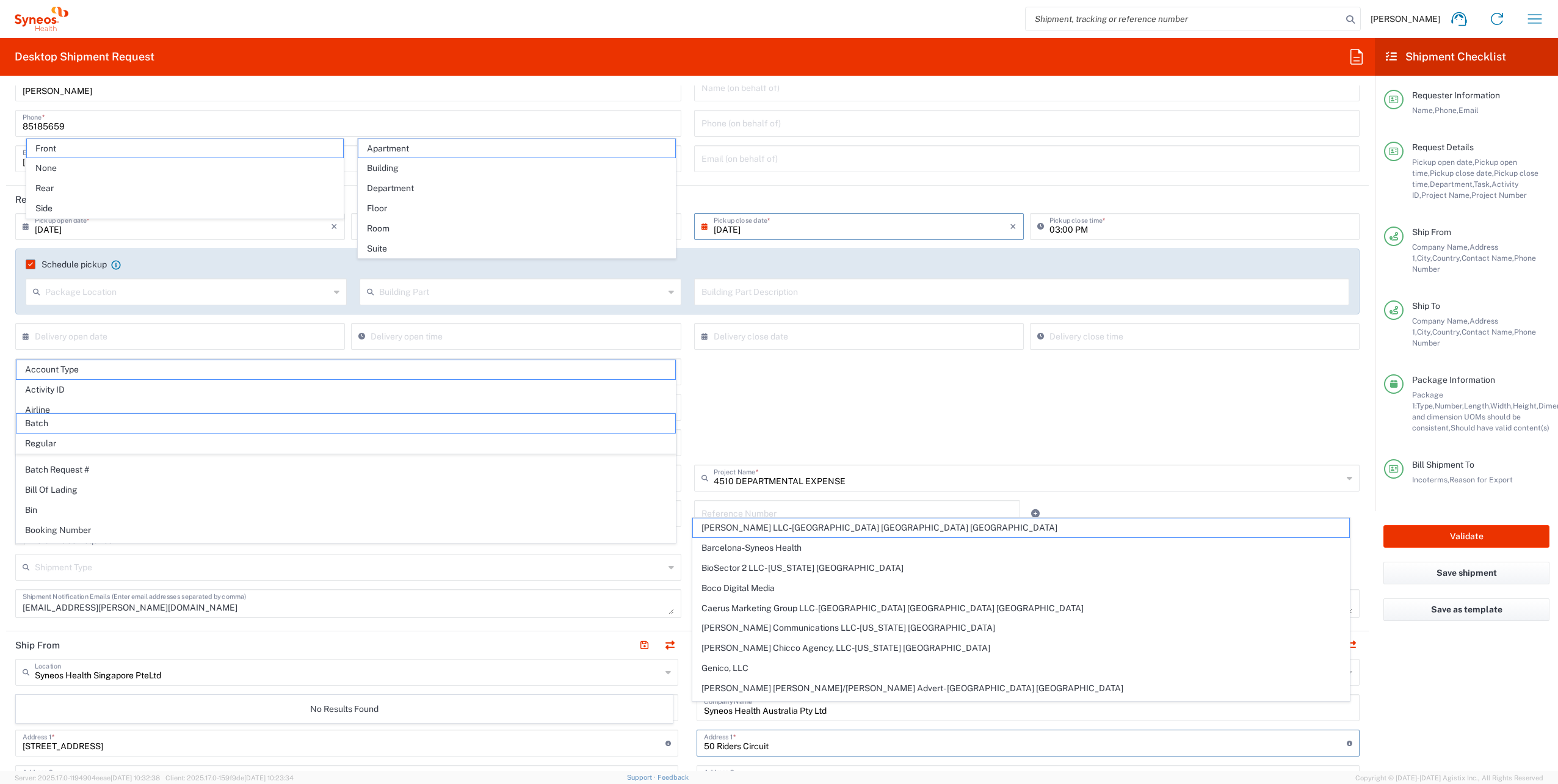
scroll to position [0, 0]
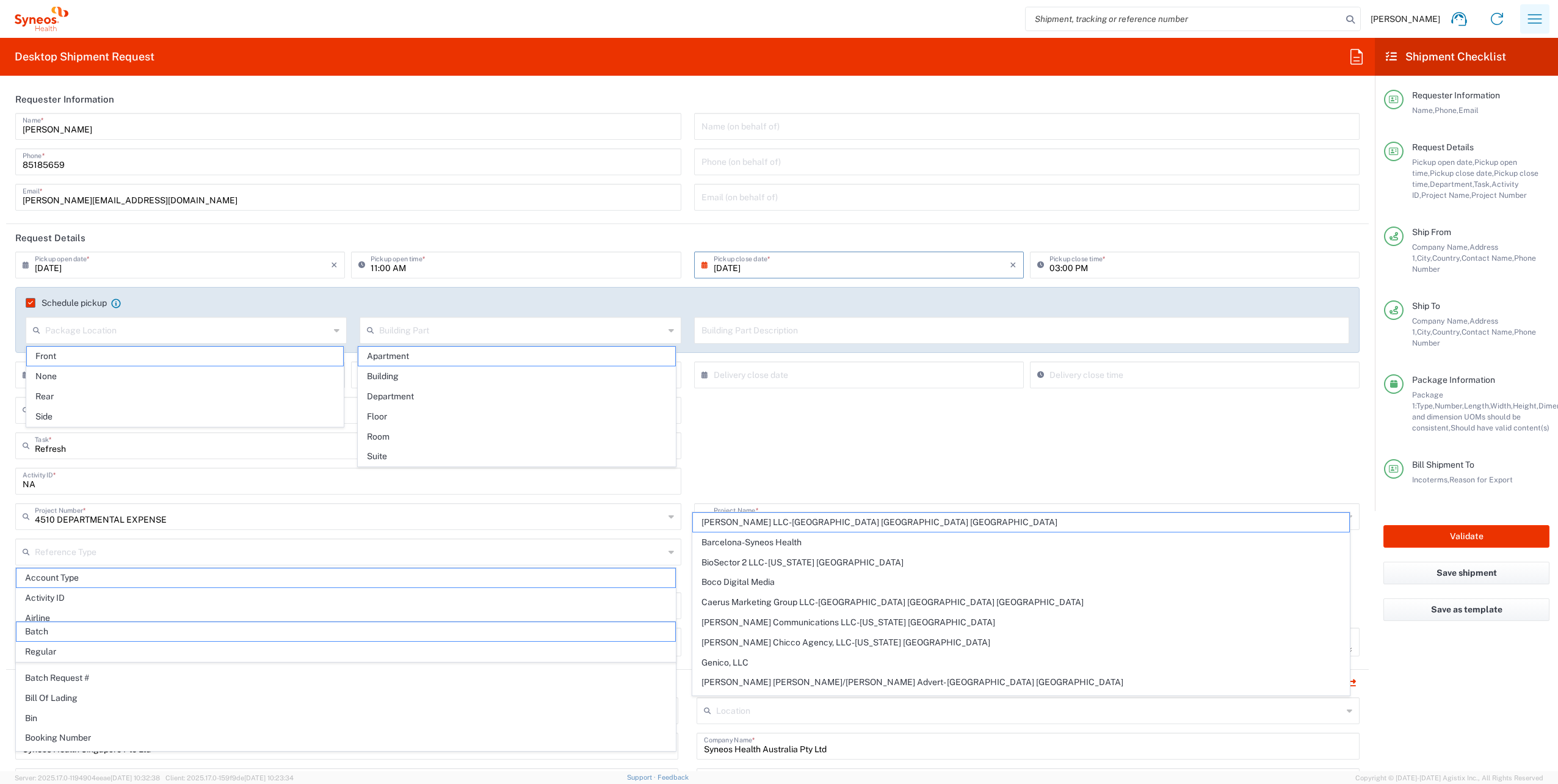
click at [1541, 15] on icon "button" at bounding box center [1534, 18] width 19 height 19
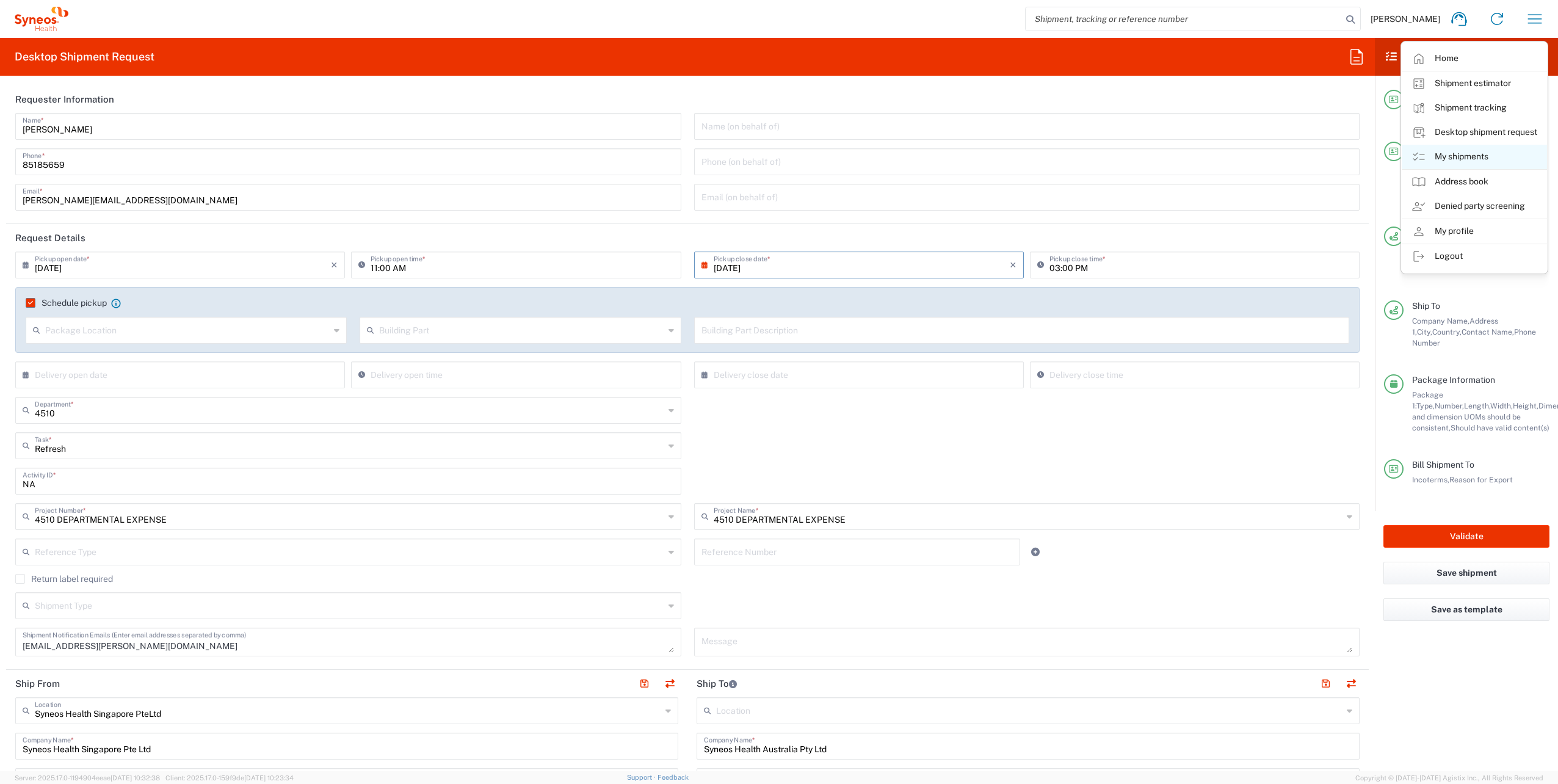
click at [1463, 156] on link "My shipments" at bounding box center [1474, 156] width 145 height 25
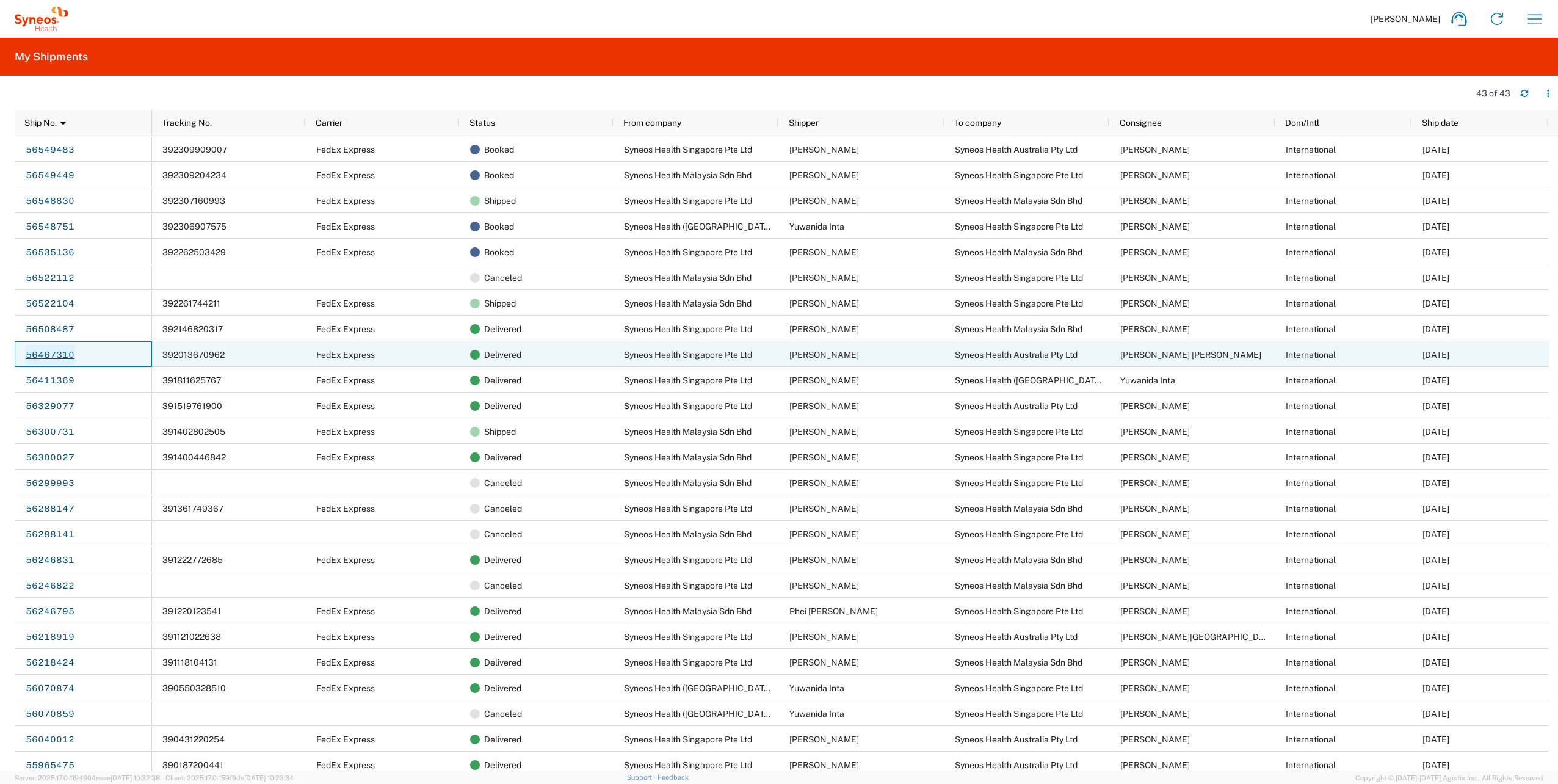
click at [52, 352] on link "56467310" at bounding box center [50, 354] width 50 height 19
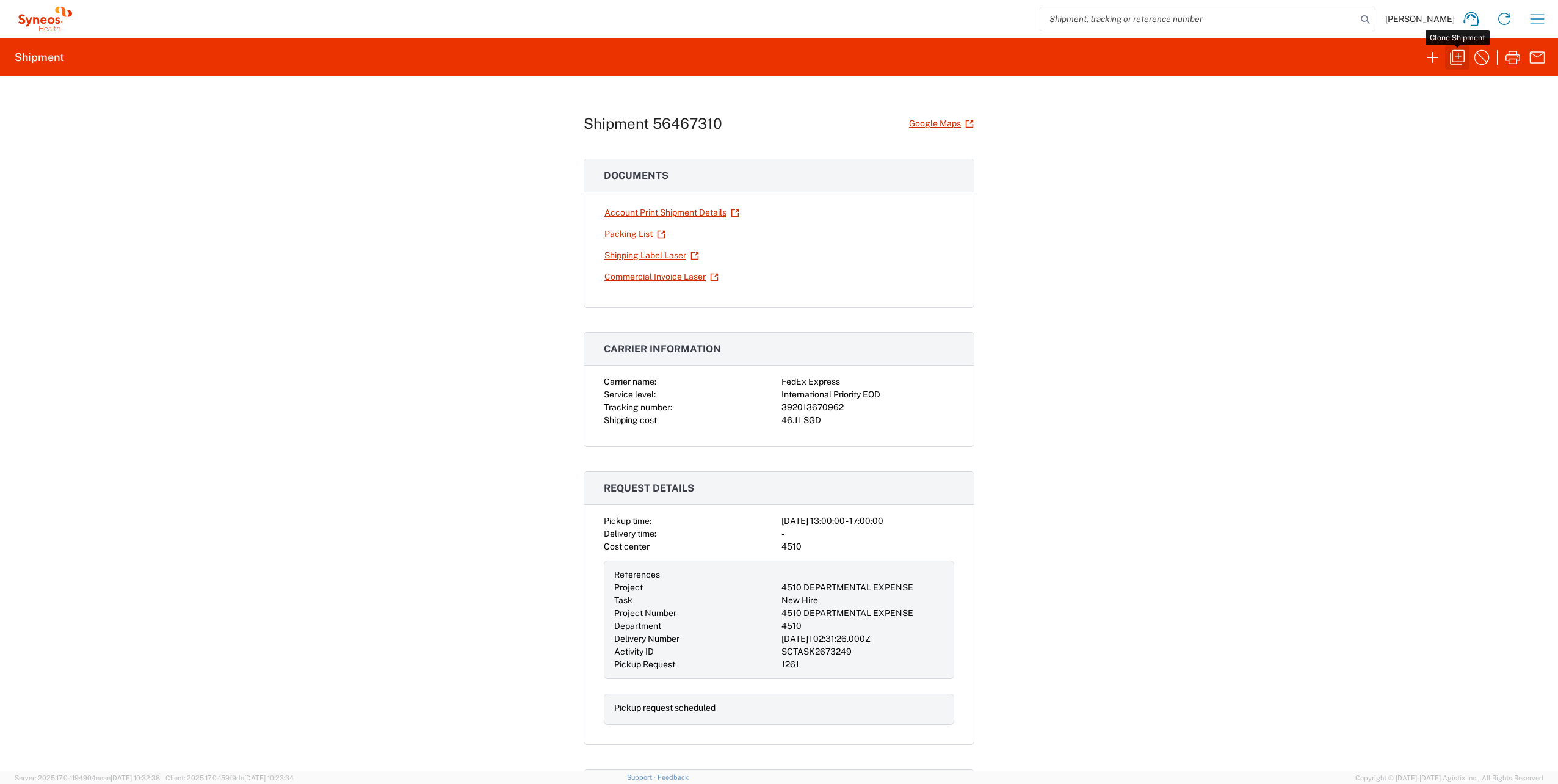
click at [1457, 60] on icon "button" at bounding box center [1457, 57] width 19 height 19
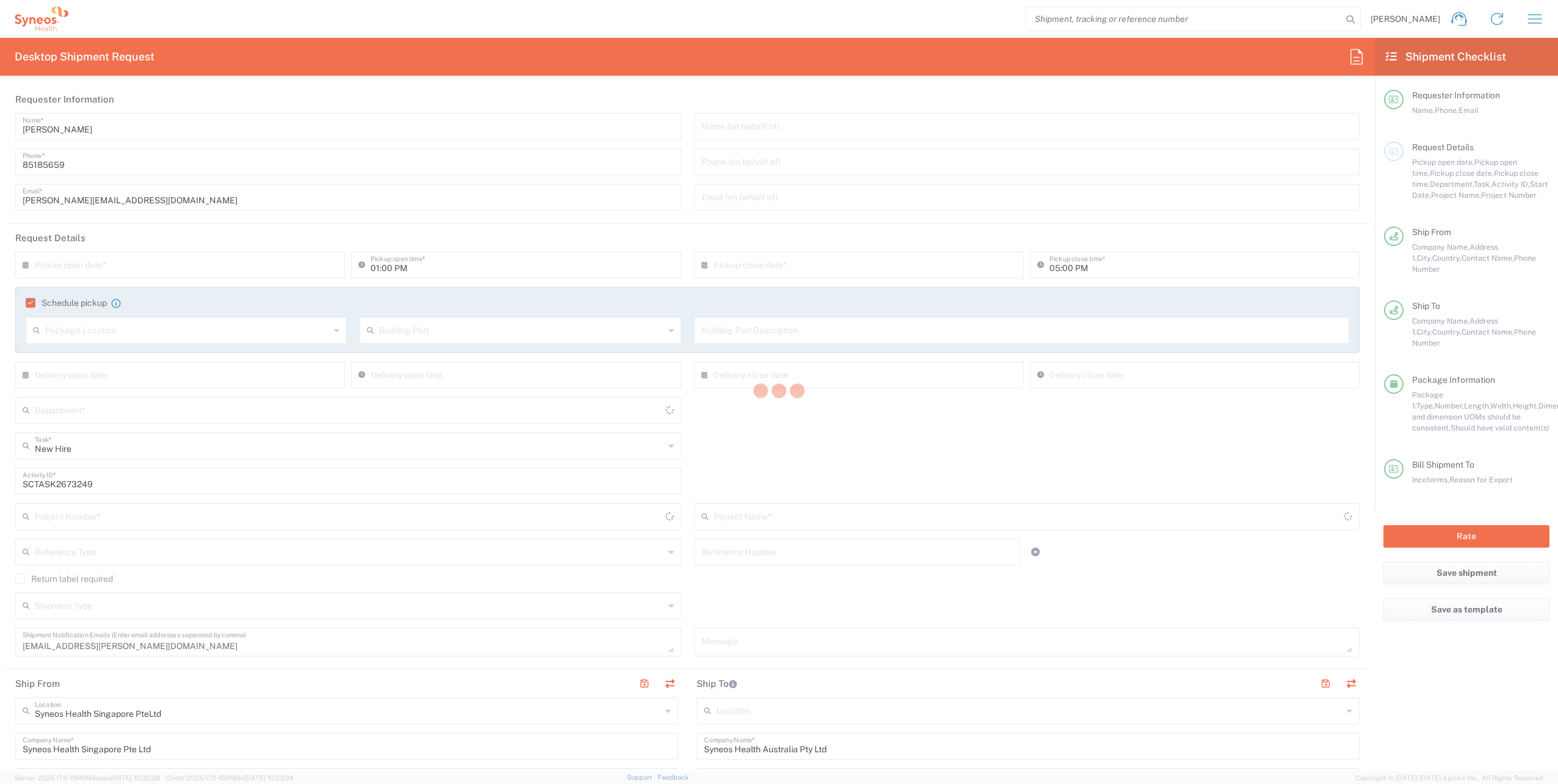
type input "4510 DEPARTMENTAL EXPENSE"
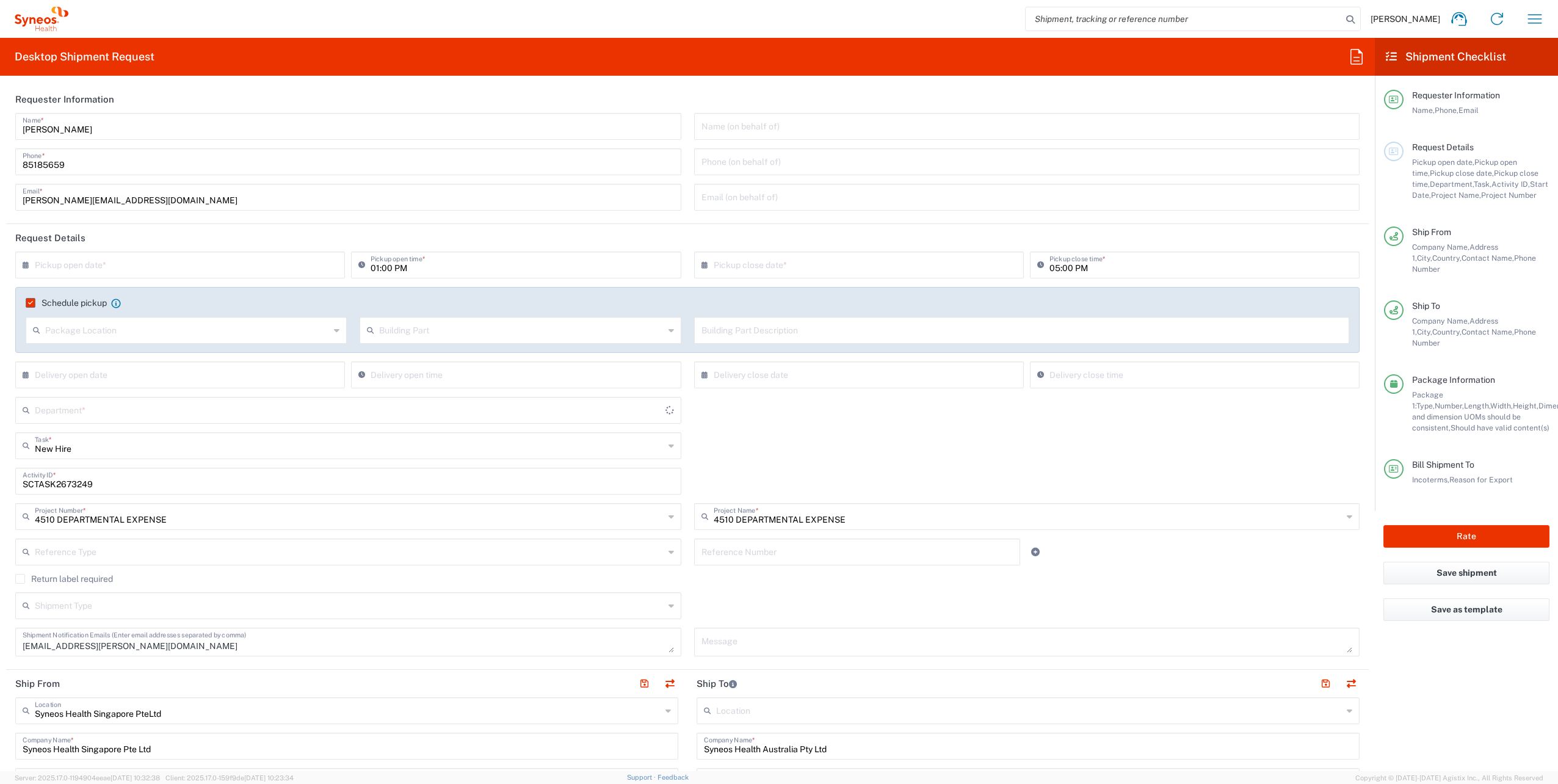
type input "4510"
type input "Your Packaging"
click at [111, 273] on input "text" at bounding box center [183, 263] width 296 height 21
click at [221, 377] on span "22" at bounding box center [216, 375] width 17 height 17
type input "[DATE]"
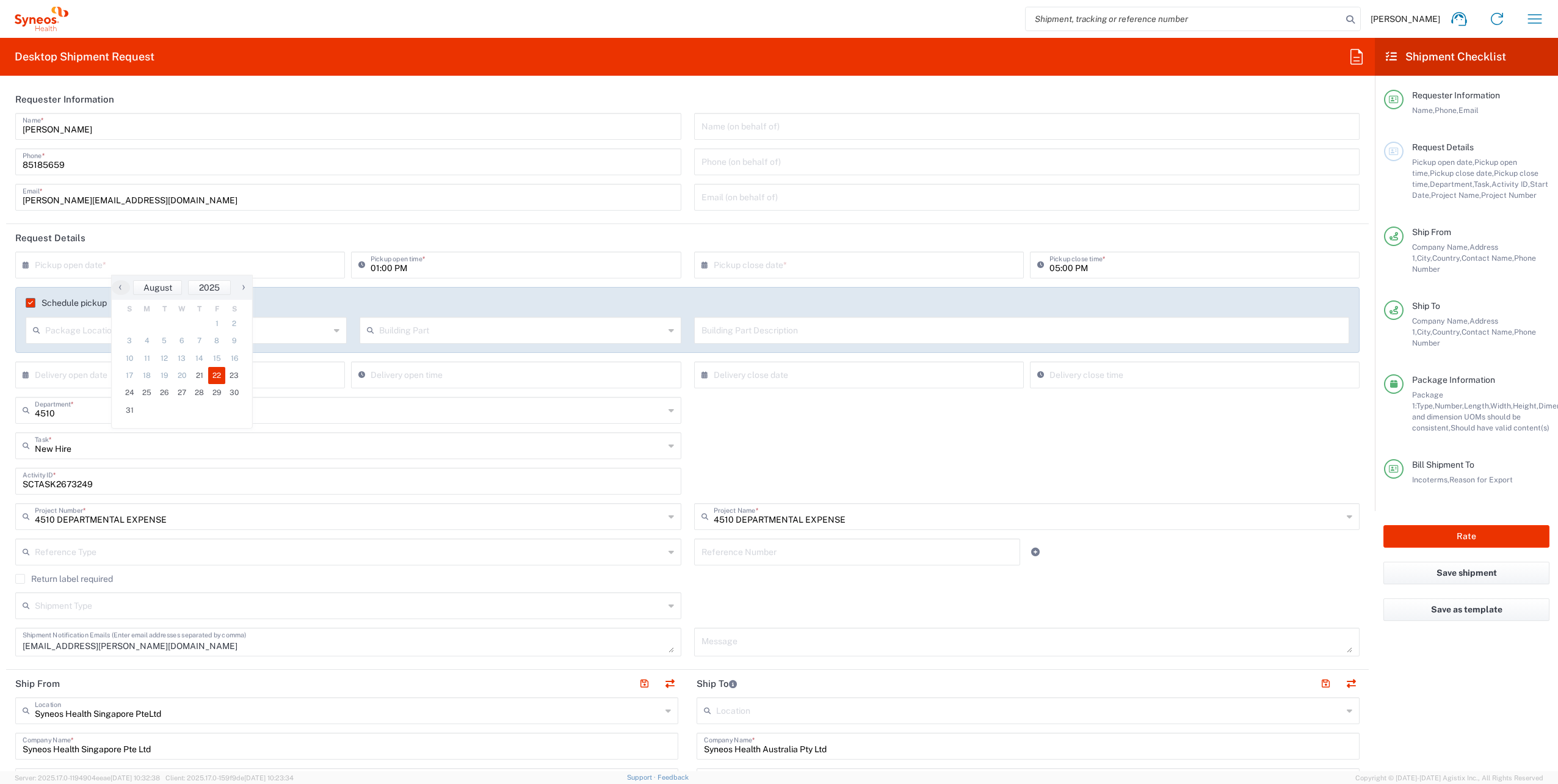
type input "[DATE]"
click at [374, 269] on input "01:00 PM" at bounding box center [522, 263] width 303 height 21
drag, startPoint x: 391, startPoint y: 269, endPoint x: 451, endPoint y: 270, distance: 60.0
click at [451, 270] on input "11:00 PM" at bounding box center [522, 263] width 303 height 21
type input "11:00 AM"
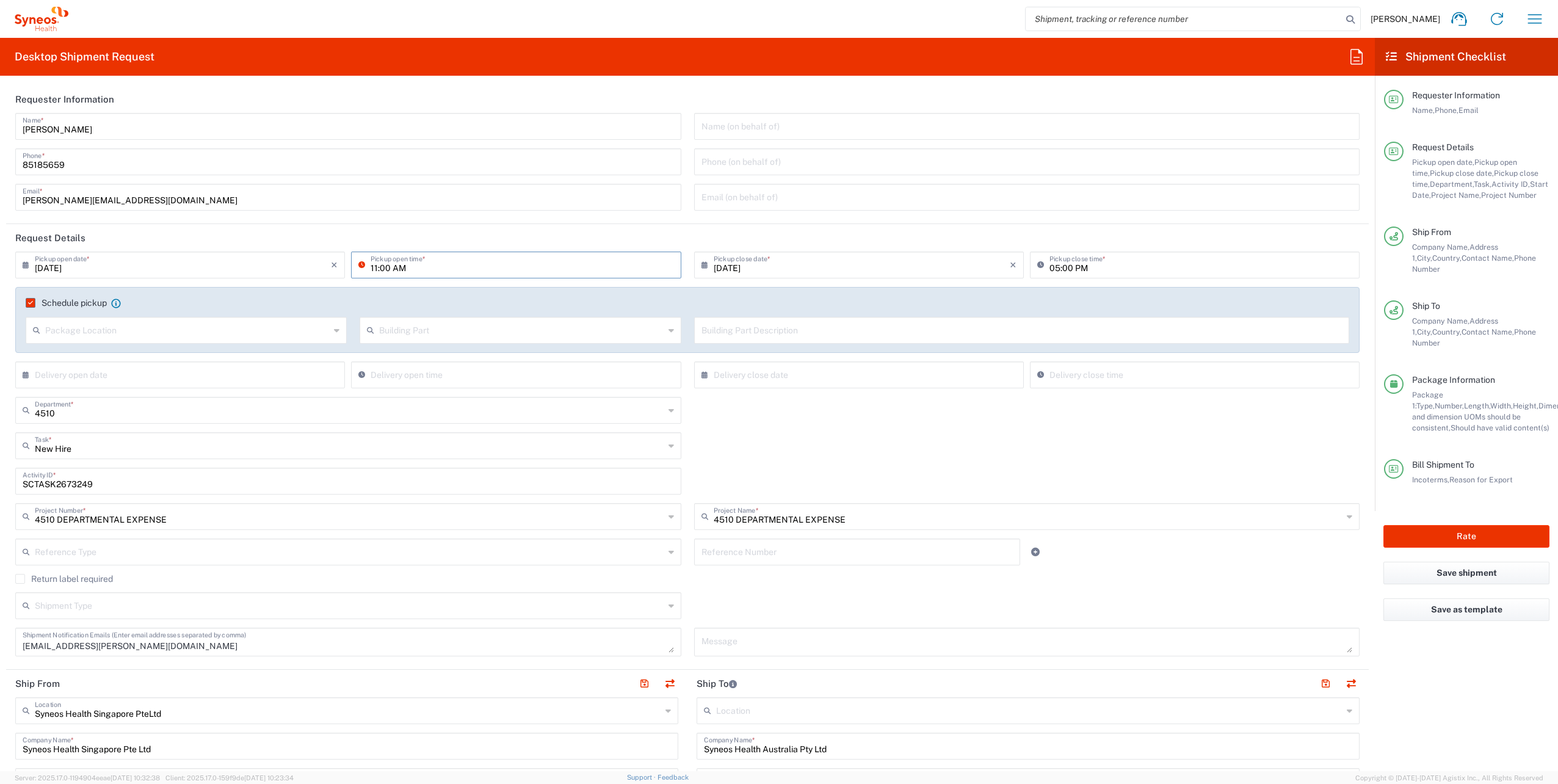
type input "Aintree"
click at [1050, 268] on input "05:00 PM" at bounding box center [1200, 263] width 303 height 21
type input "03:00 PM"
click at [690, 432] on div "New Hire Task * New Hire Break/Fix Inventory Transfer Other Refresh" at bounding box center [687, 450] width 1356 height 35
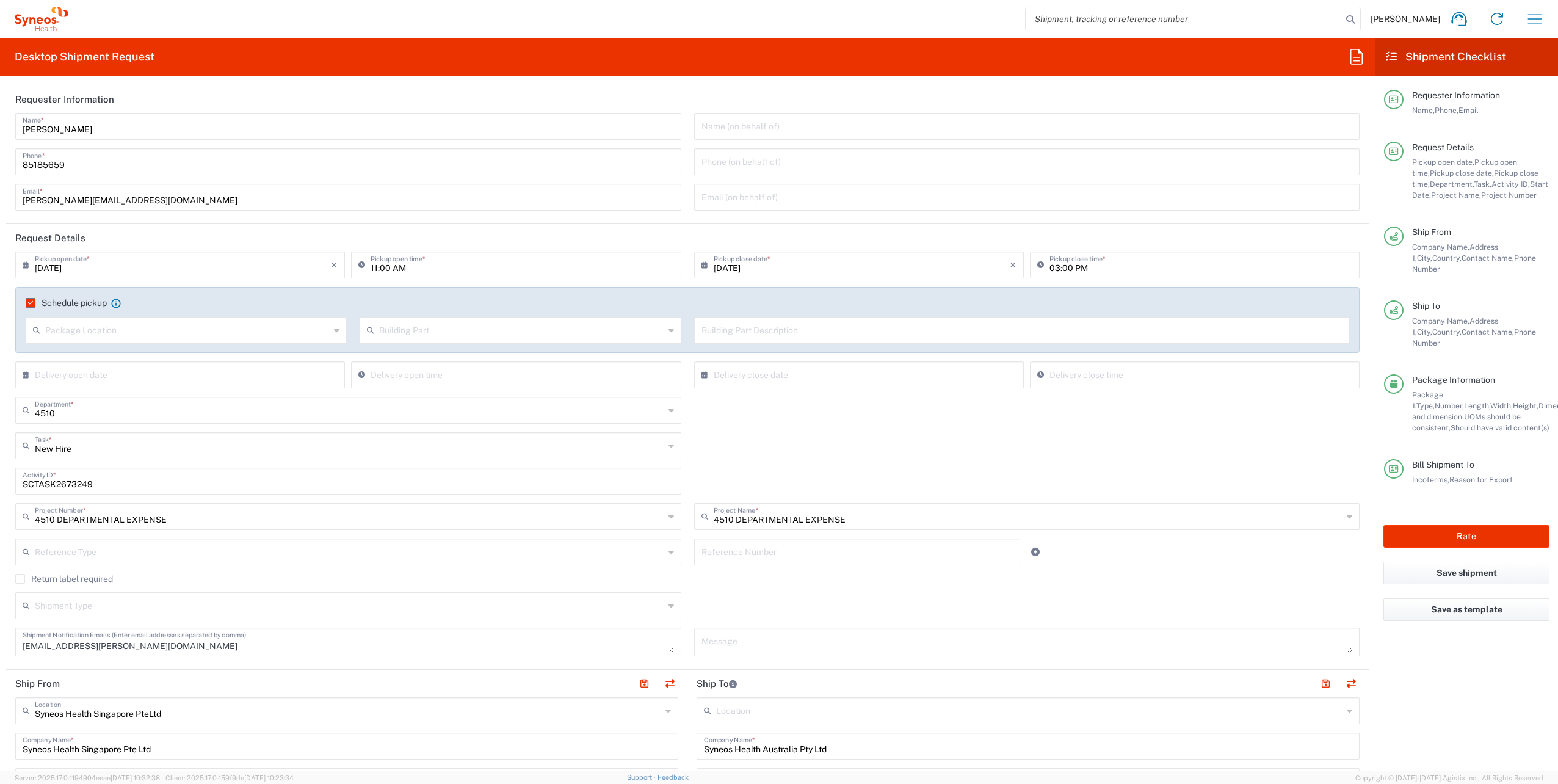
click at [668, 445] on icon at bounding box center [671, 445] width 6 height 19
click at [146, 545] on span "Refresh" at bounding box center [346, 551] width 659 height 19
type input "Refresh"
drag, startPoint x: 112, startPoint y: 483, endPoint x: 0, endPoint y: 460, distance: 114.3
click at [0, 460] on html "[PERSON_NAME] Home Shipment estimator Shipment tracking Desktop shipment reques…" at bounding box center [779, 392] width 1558 height 784
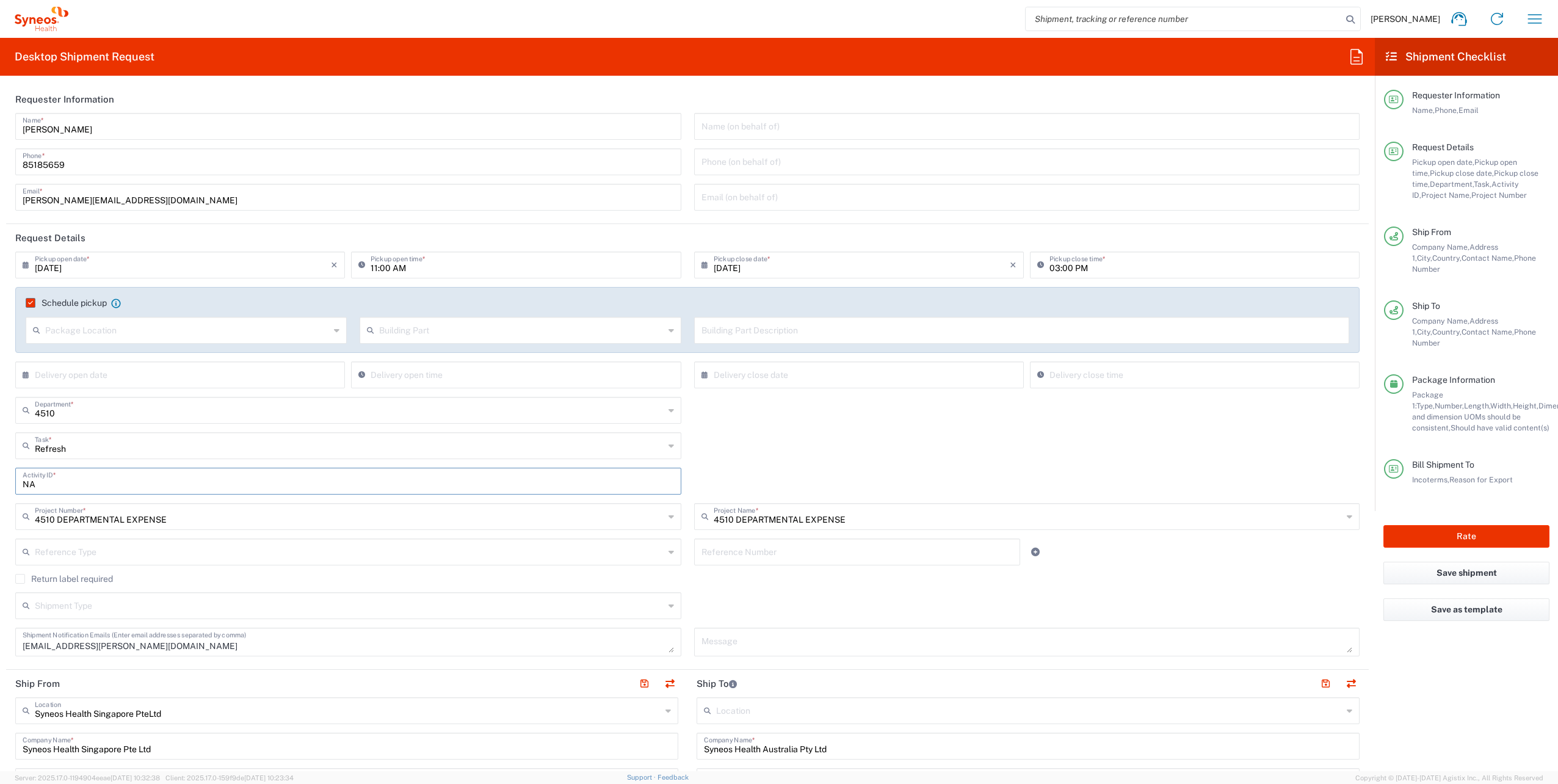
type input "NA"
click at [690, 606] on div "Shipment Type Batch Regular" at bounding box center [687, 609] width 1356 height 35
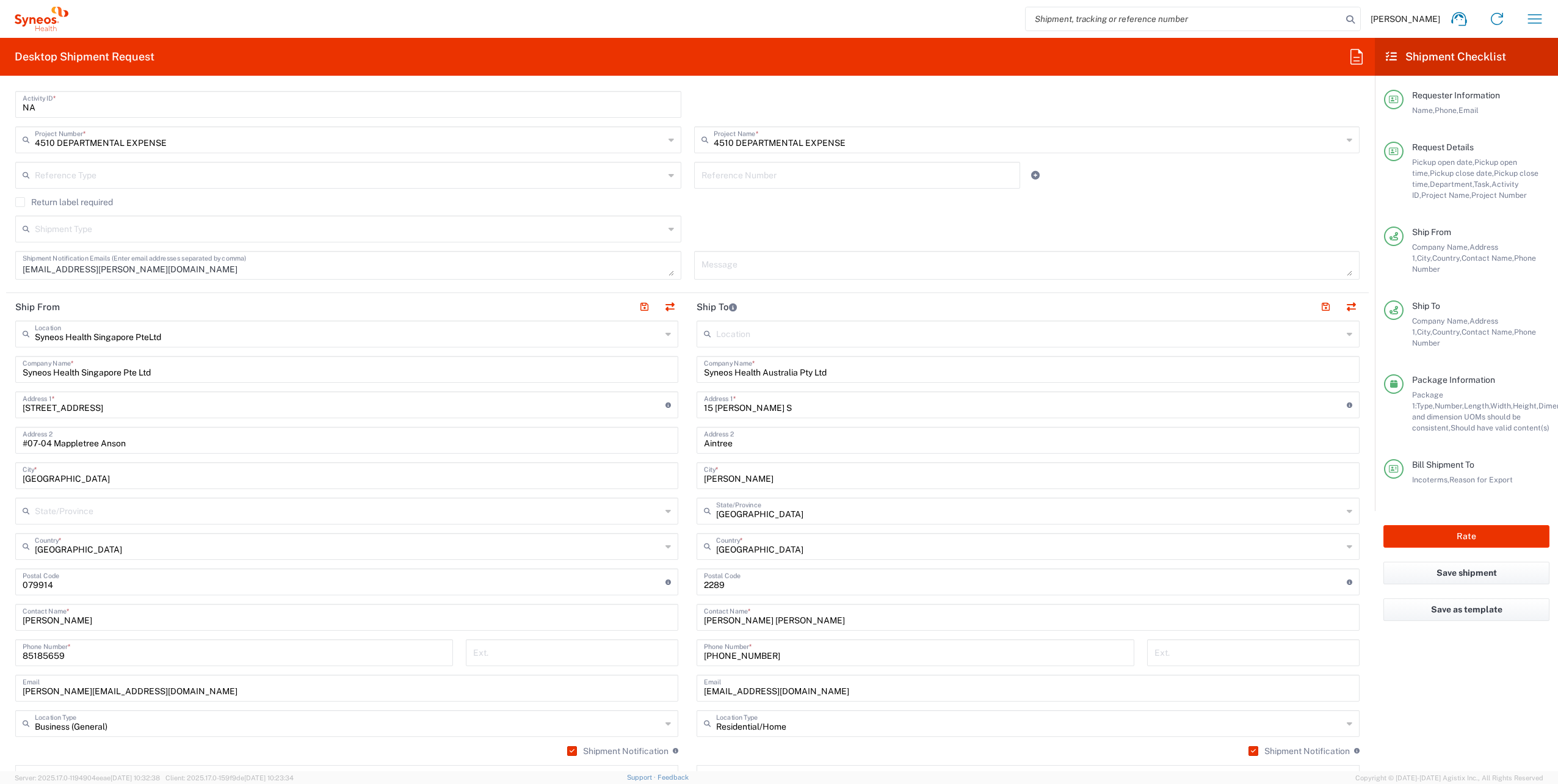
scroll to position [377, 0]
drag, startPoint x: 785, startPoint y: 412, endPoint x: 614, endPoint y: 415, distance: 171.0
click at [614, 415] on div "Ship From Syneos Health Singapore PteLtd Location Syneos Health [GEOGRAPHIC_DAT…" at bounding box center [687, 582] width 1362 height 581
type input "50 Riders Circuit"
click at [687, 443] on main "Location [PERSON_NAME] LLC-[GEOGRAPHIC_DATA] [GEOGRAPHIC_DATA] [GEOGRAPHIC_DATA…" at bounding box center [1028, 594] width 681 height 548
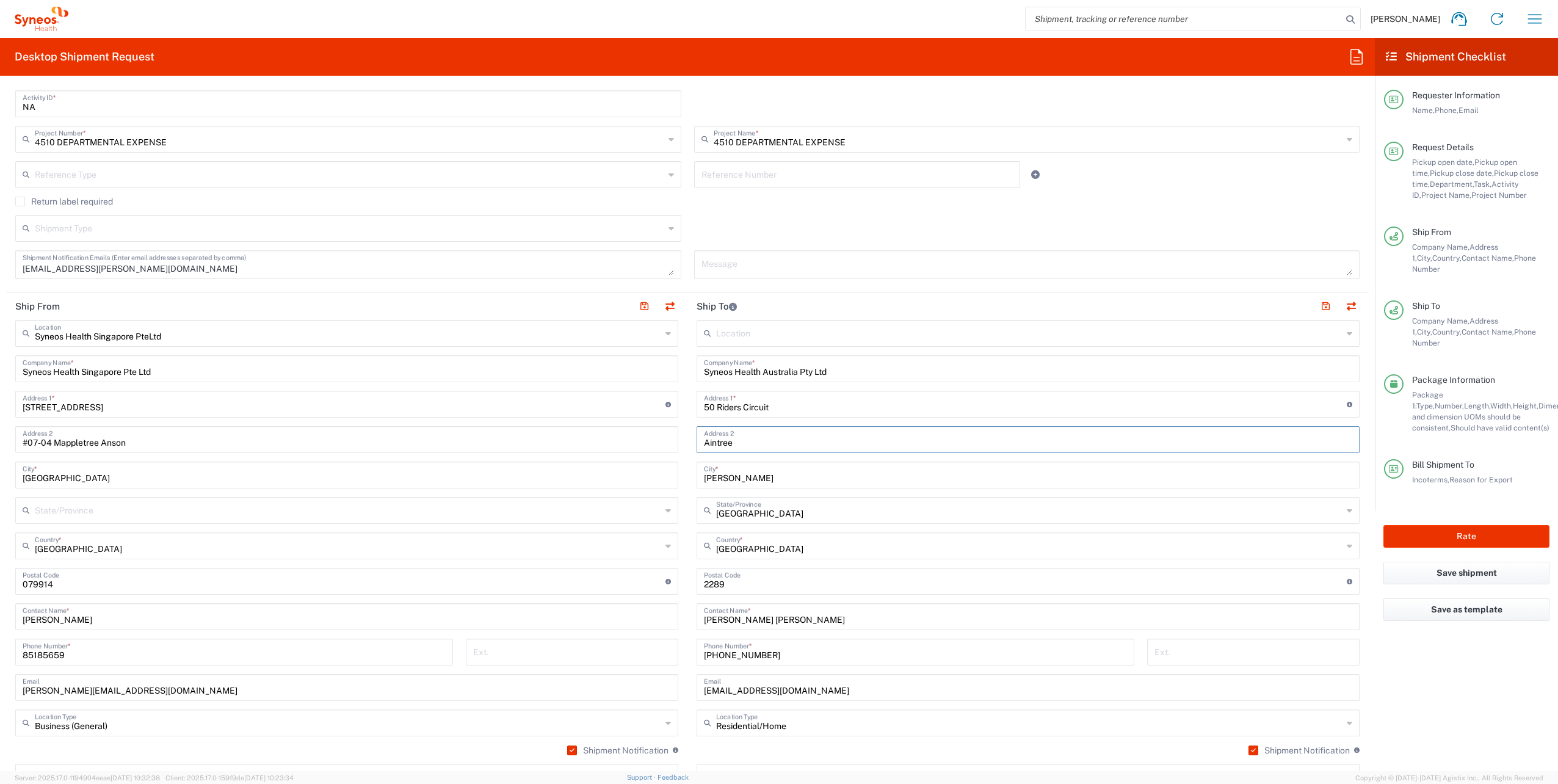
drag, startPoint x: 752, startPoint y: 438, endPoint x: 594, endPoint y: 448, distance: 158.3
click at [594, 448] on div "Ship From Syneos Health Singapore PteLtd Location Syneos Health [GEOGRAPHIC_DAT…" at bounding box center [687, 582] width 1362 height 581
drag, startPoint x: 756, startPoint y: 478, endPoint x: 610, endPoint y: 469, distance: 146.3
click at [610, 469] on div "Ship From Syneos Health Singapore PteLtd Location Syneos Health [GEOGRAPHIC_DAT…" at bounding box center [687, 582] width 1362 height 581
type input "Aintree"
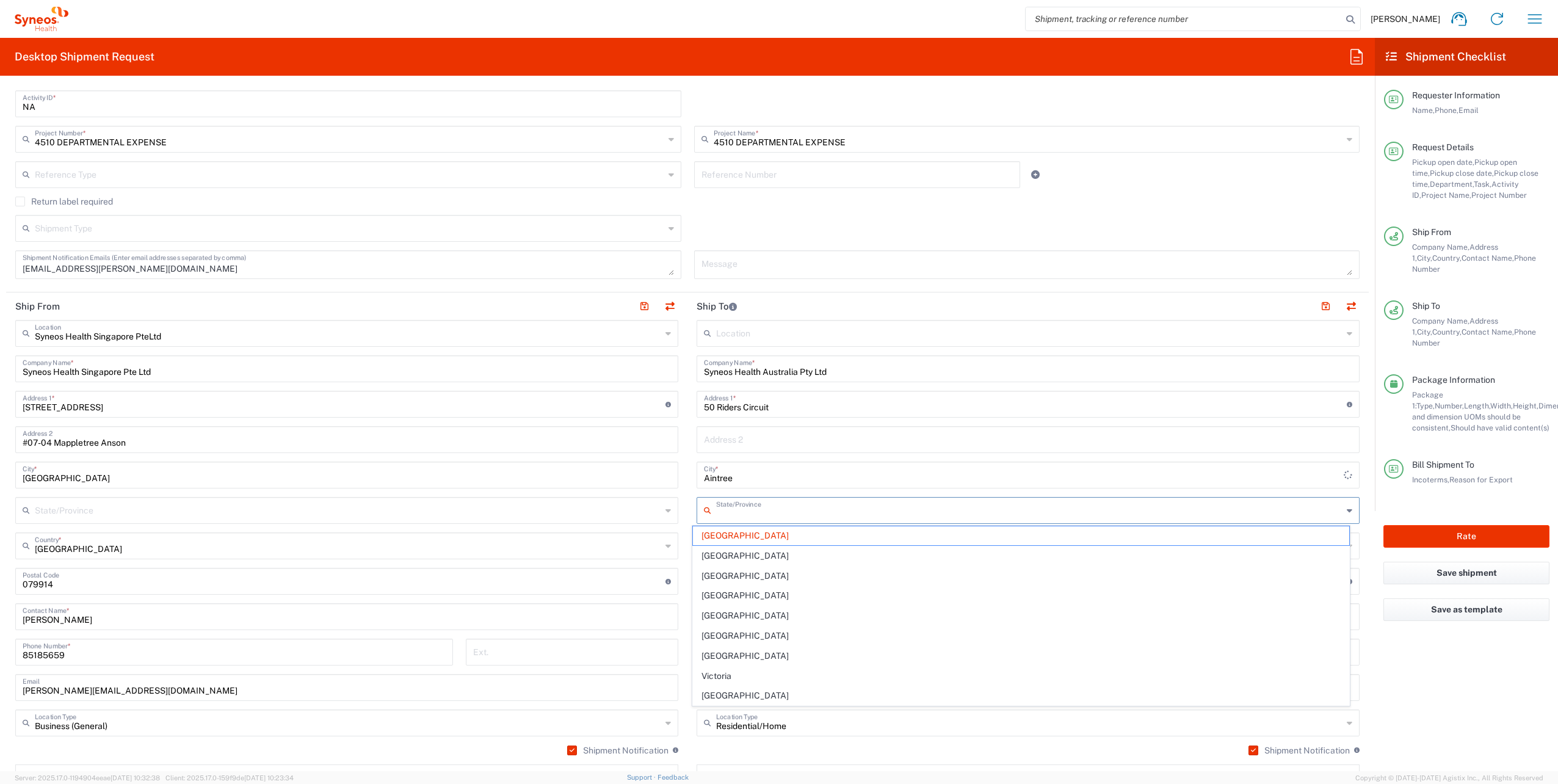
click at [801, 516] on input "text" at bounding box center [1029, 509] width 627 height 21
click at [719, 672] on span "Victoria" at bounding box center [1021, 675] width 655 height 19
type input "Victoria"
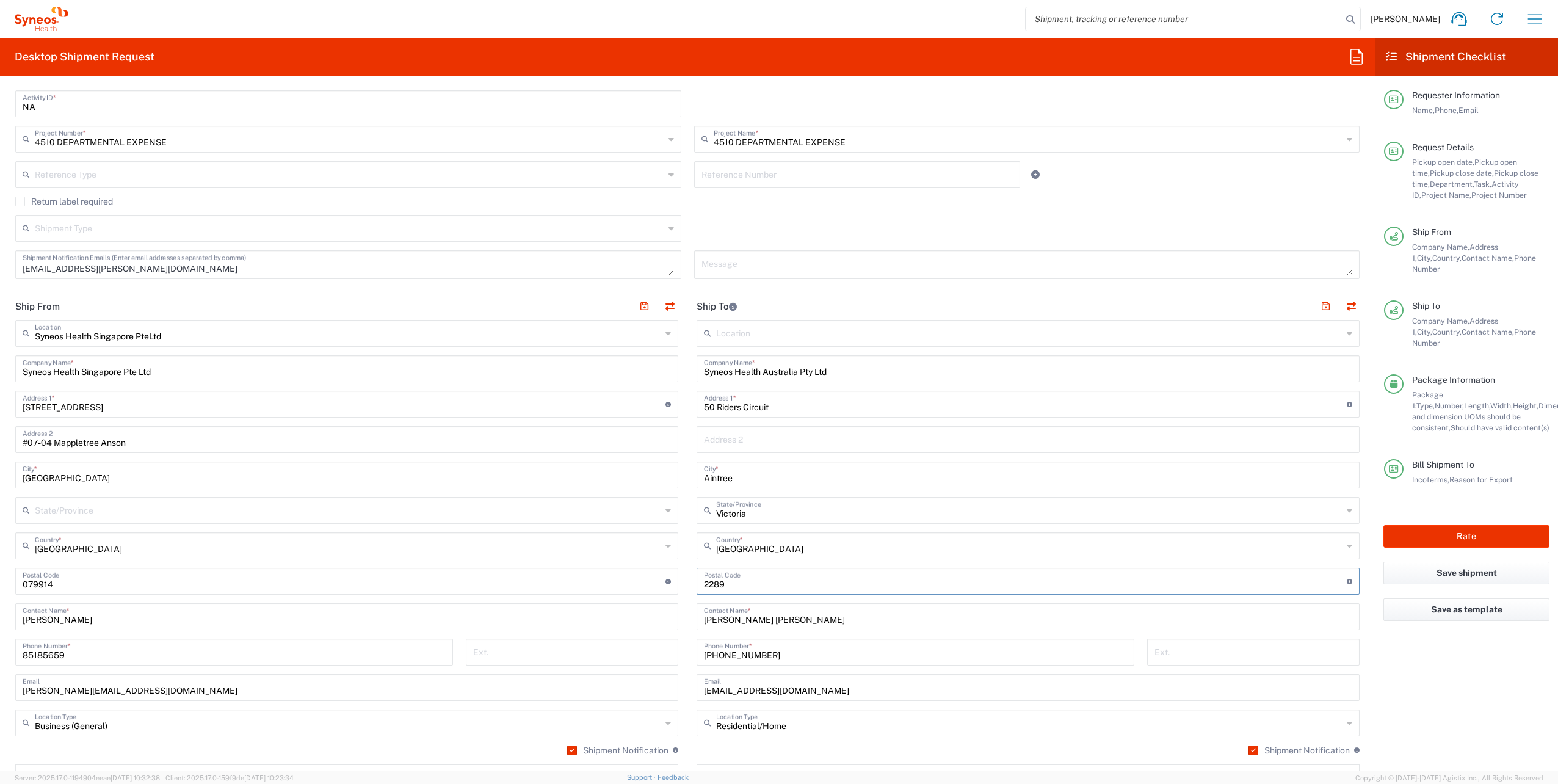
drag, startPoint x: 741, startPoint y: 586, endPoint x: 651, endPoint y: 579, distance: 90.3
click at [651, 579] on div "Ship From Syneos Health Singapore PteLtd Location Syneos Health [GEOGRAPHIC_DAT…" at bounding box center [687, 582] width 1362 height 581
type input "3336"
click at [687, 639] on main "Location [PERSON_NAME] LLC-[GEOGRAPHIC_DATA] [GEOGRAPHIC_DATA] [GEOGRAPHIC_DATA…" at bounding box center [1028, 594] width 681 height 548
drag, startPoint x: 820, startPoint y: 688, endPoint x: 516, endPoint y: 674, distance: 304.3
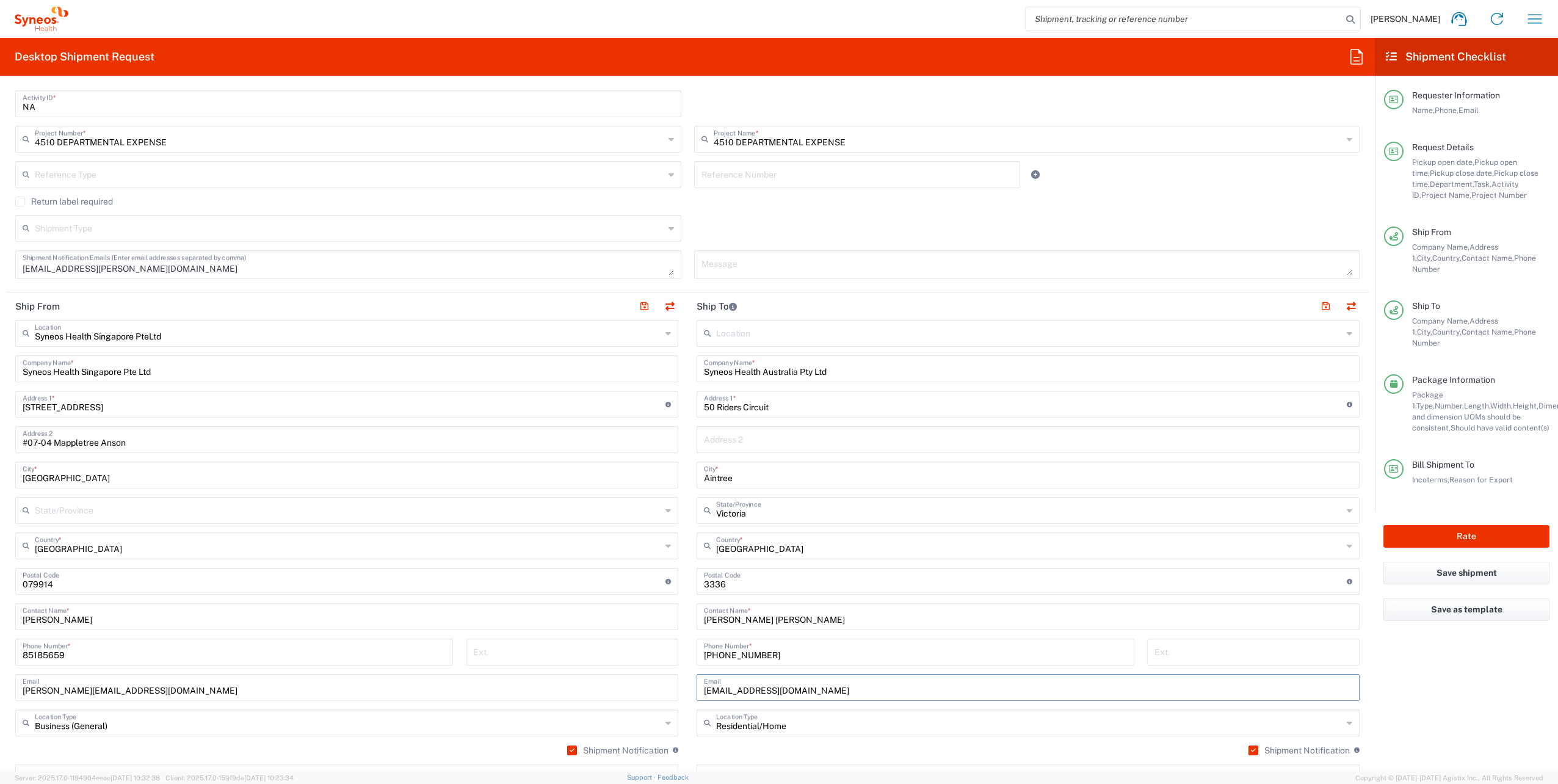
click at [516, 674] on div "Ship From Syneos Health Singapore PteLtd Location Syneos Health [GEOGRAPHIC_DAT…" at bounding box center [687, 582] width 1362 height 581
paste input "[PERSON_NAME].[PERSON_NAME]@syneoshealth"
type input "[PERSON_NAME][EMAIL_ADDRESS][PERSON_NAME][DOMAIN_NAME]"
drag, startPoint x: 774, startPoint y: 659, endPoint x: 537, endPoint y: 655, distance: 237.0
click at [537, 655] on div "Ship From Syneos Health Singapore PteLtd Location Syneos Health [GEOGRAPHIC_DAT…" at bounding box center [687, 582] width 1362 height 581
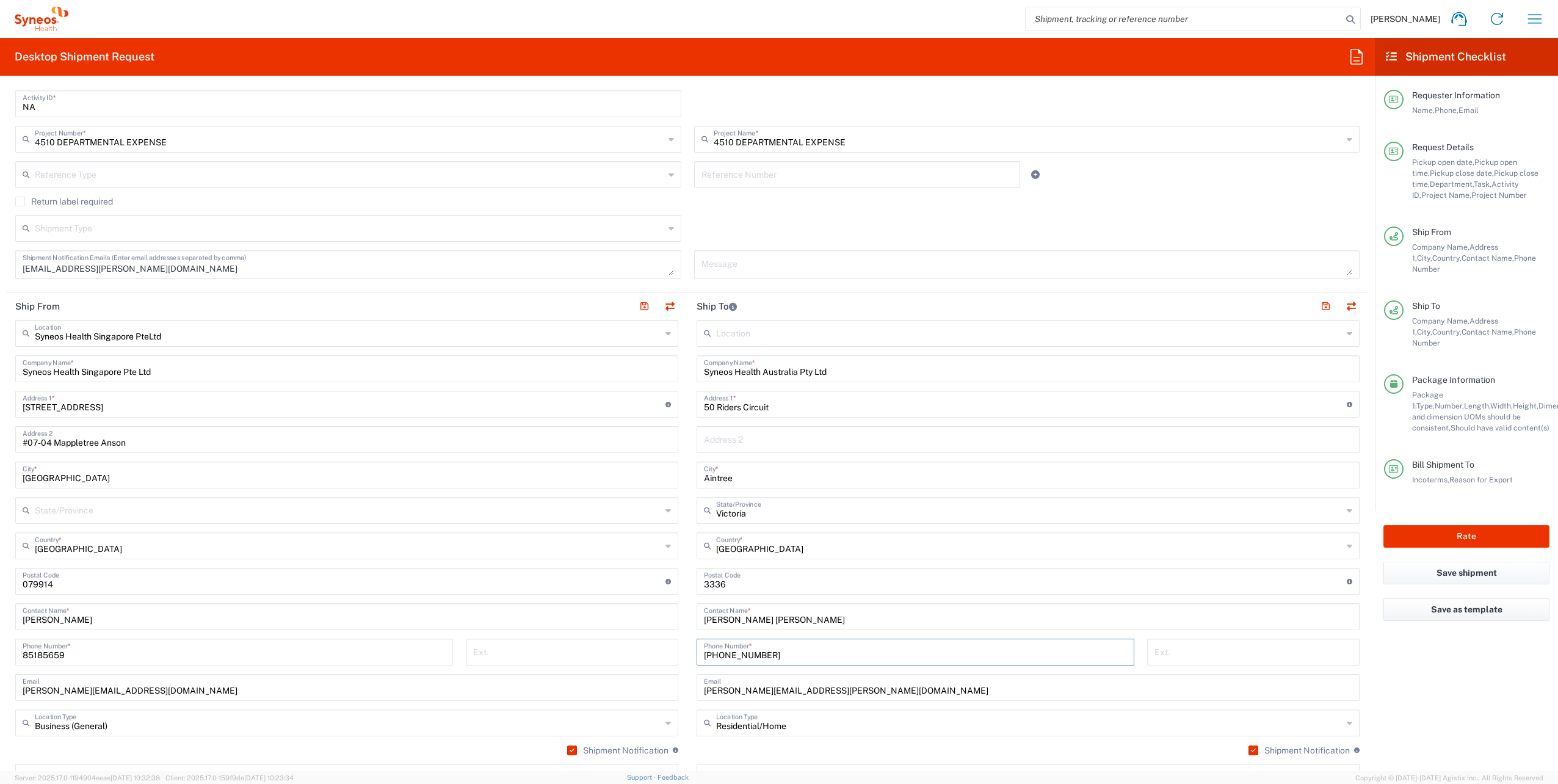
paste input "9804 4746"
type input "[PHONE_NUMBER]"
drag, startPoint x: 800, startPoint y: 617, endPoint x: 526, endPoint y: 617, distance: 274.0
click at [526, 617] on div "Ship From Syneos Health Singapore PteLtd Location Syneos Health [GEOGRAPHIC_DAT…" at bounding box center [687, 582] width 1362 height 581
type input "[PERSON_NAME]"
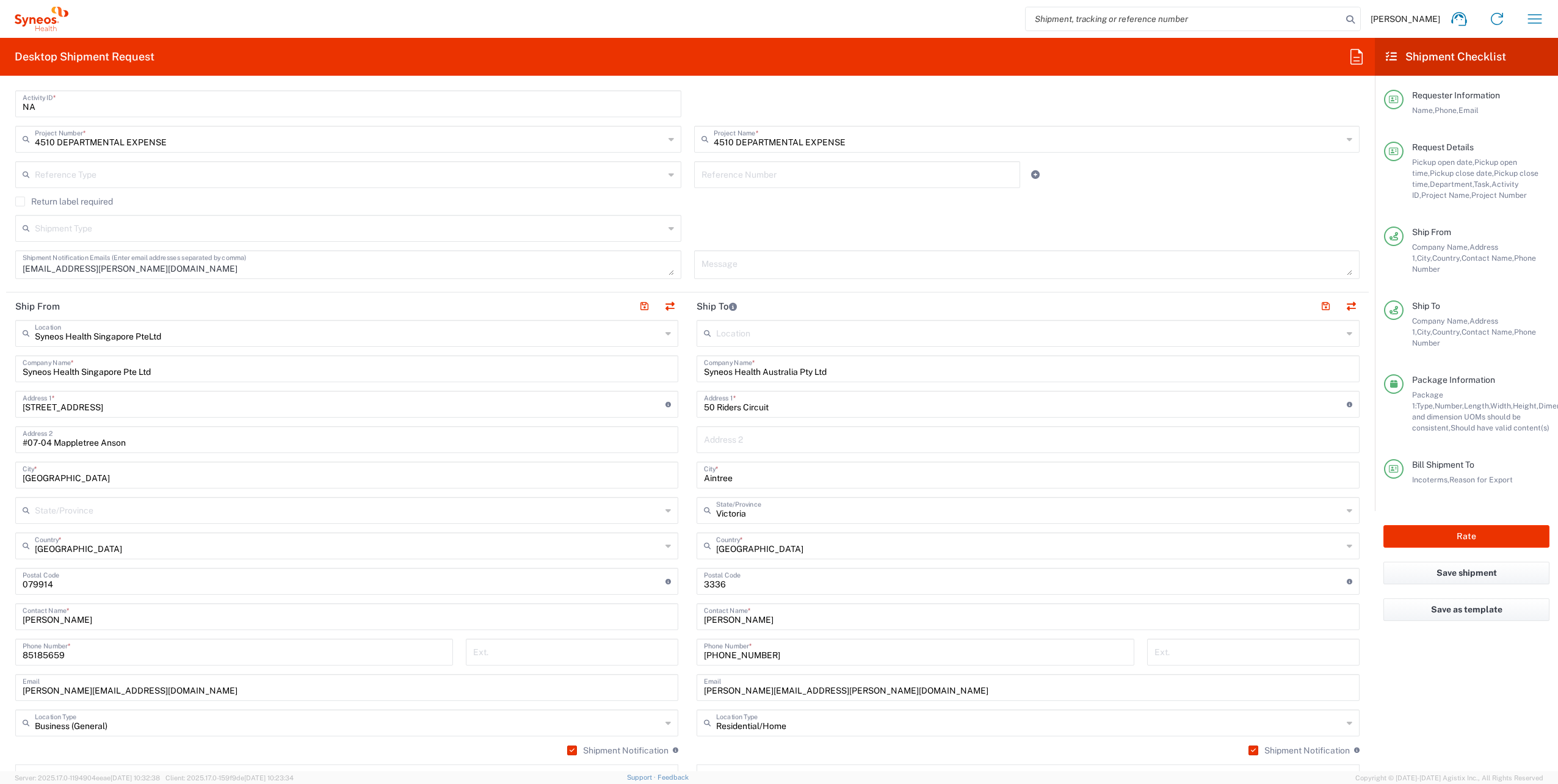
click at [679, 688] on main "Syneos Health Singapore PteLtd Location Syneos Health [GEOGRAPHIC_DATA] PteLtd …" at bounding box center [347, 594] width 681 height 548
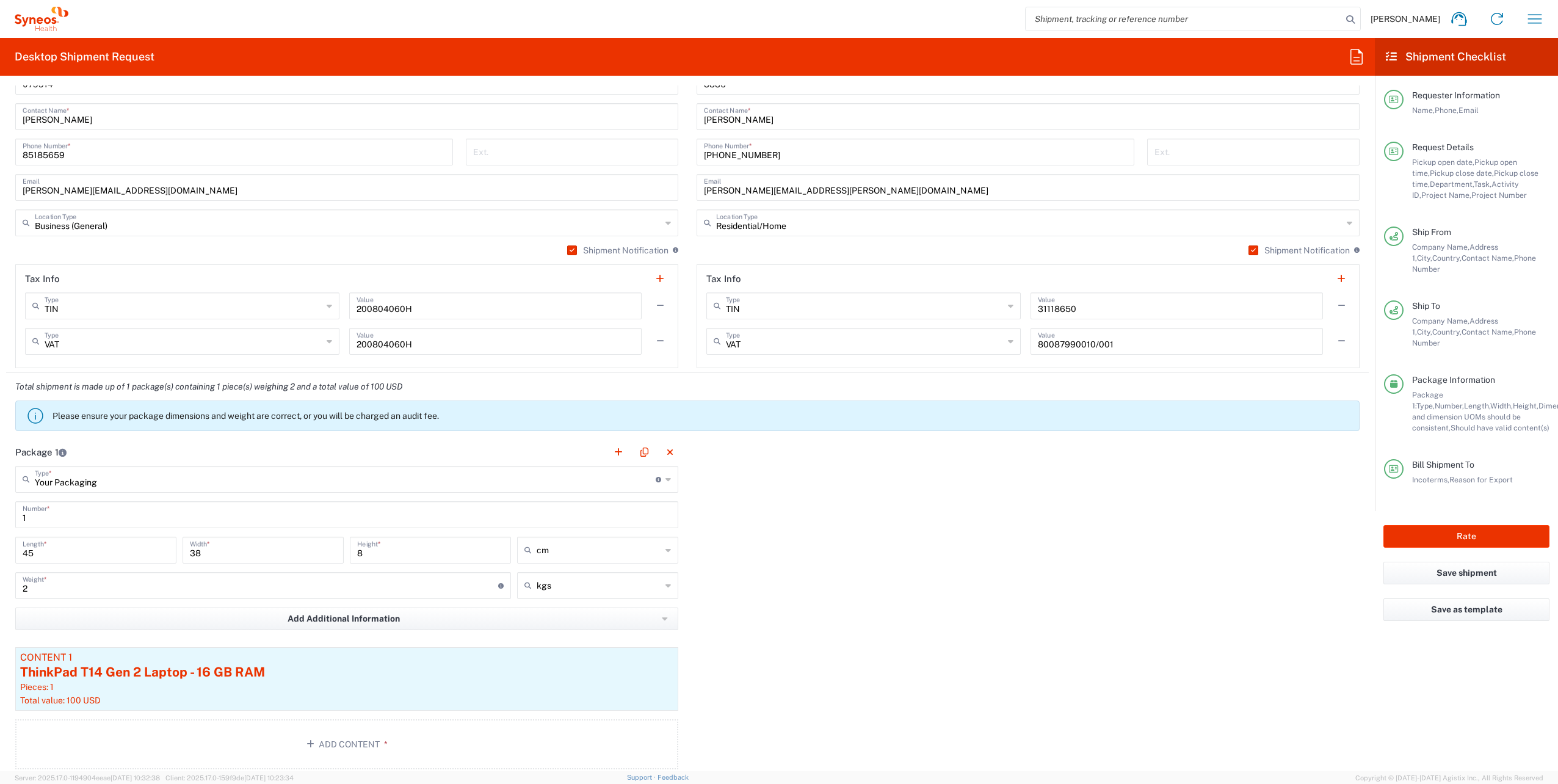
scroll to position [880, 0]
click at [526, 669] on div "ThinkPad T14 Gen 2 Laptop - 16 GB RAM" at bounding box center [347, 670] width 653 height 18
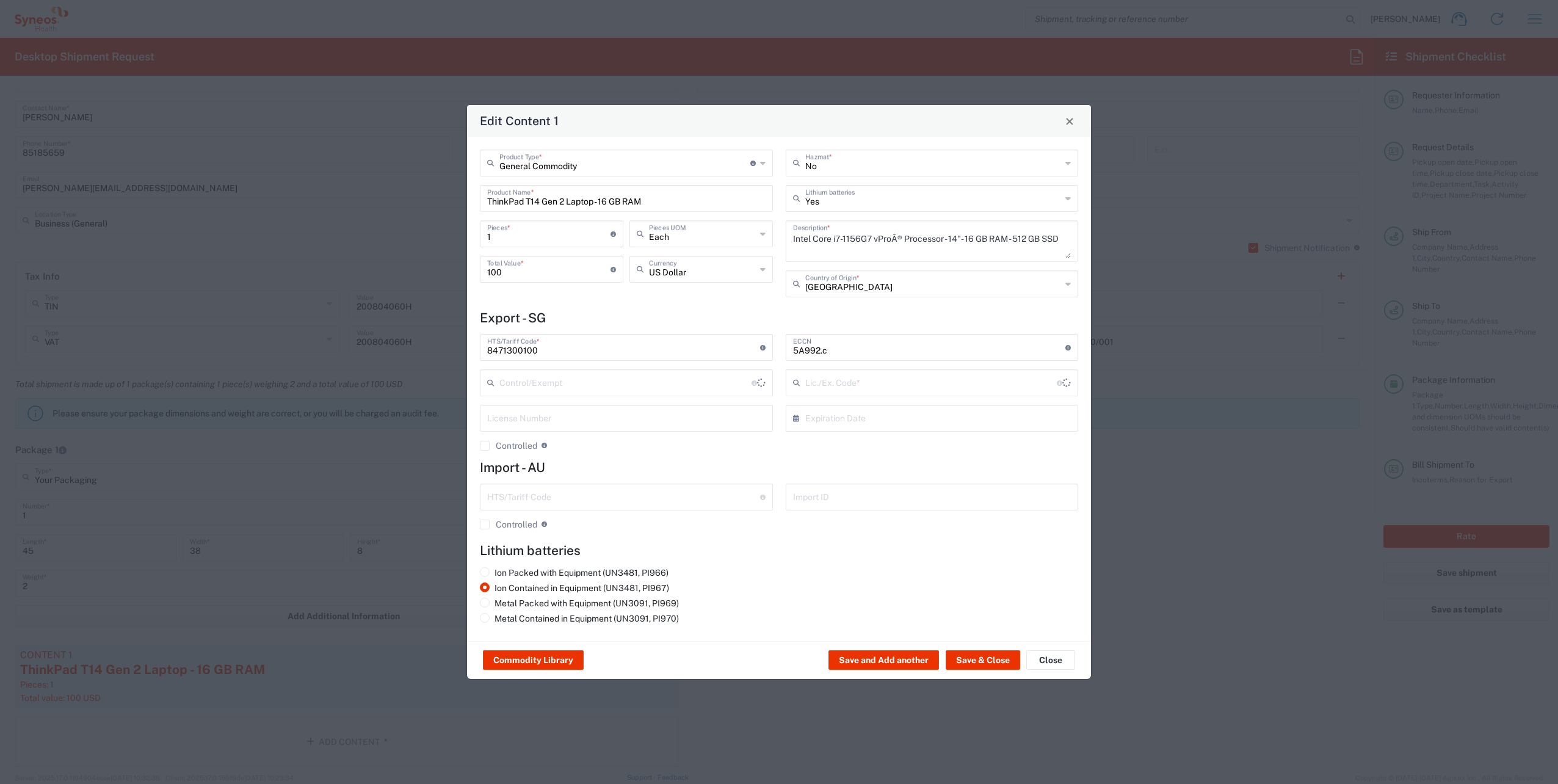
type input "BIS"
type input "NLR - No License Required"
drag, startPoint x: 675, startPoint y: 202, endPoint x: 55, endPoint y: 182, distance: 620.3
click at [55, 182] on div "Edit Content 1 General Commodity Product Type * Document: Paper document genera…" at bounding box center [779, 392] width 1558 height 784
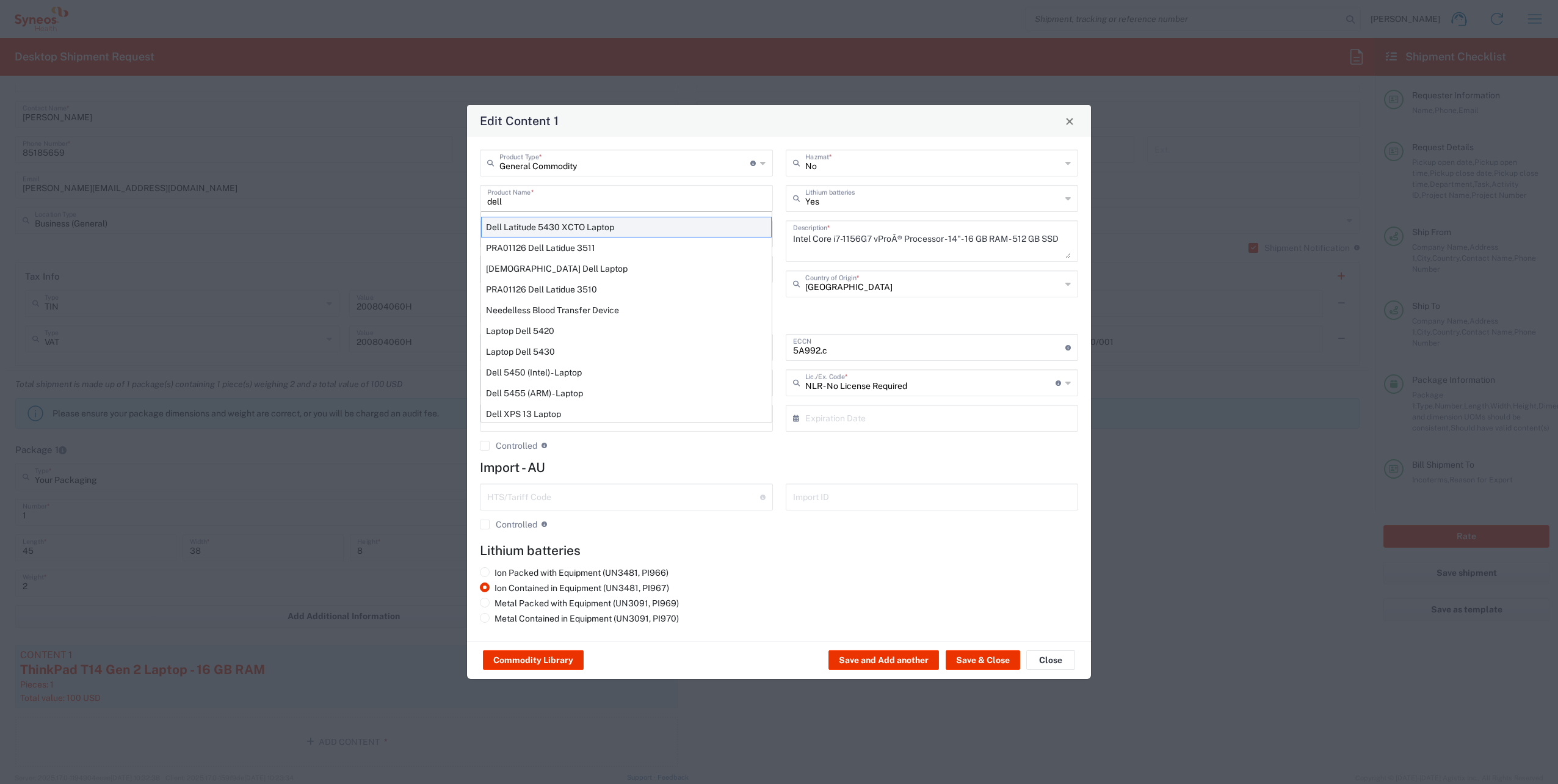
click at [620, 224] on div "Dell Latitude 5430 XCTO Laptop" at bounding box center [627, 226] width 291 height 21
type input "Dell Latitude 5430 XCTO Laptop"
type input "No"
type textarea "BaseIntel Core i7-1265U vProÂ® Processor - 14" 16 GB RAM - 512 GB SSD"
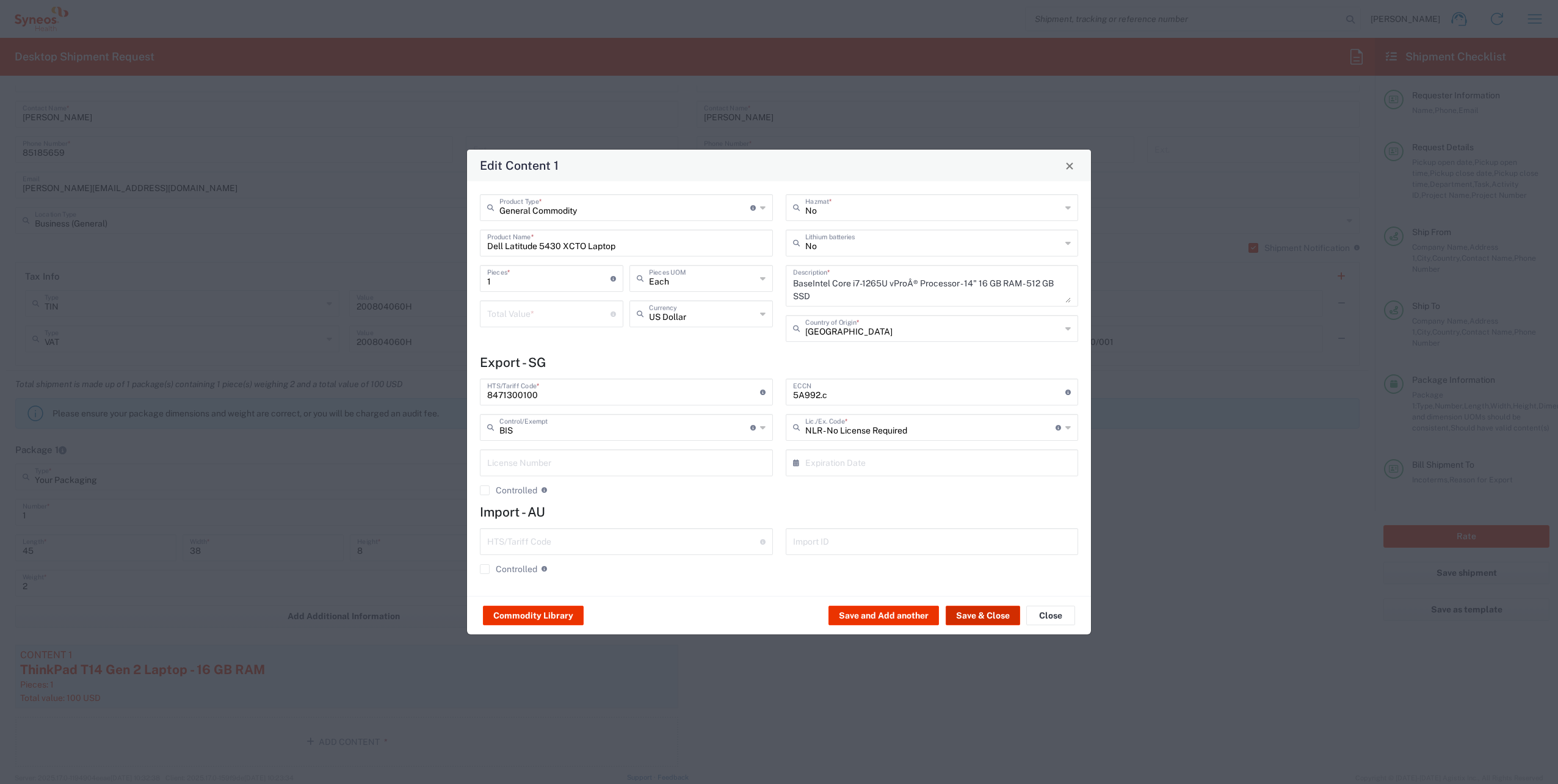
click at [1009, 616] on button "Save & Close" at bounding box center [982, 615] width 75 height 19
click at [587, 317] on input "number" at bounding box center [548, 312] width 123 height 21
type input "100"
click at [967, 617] on button "Save & Close" at bounding box center [982, 615] width 75 height 19
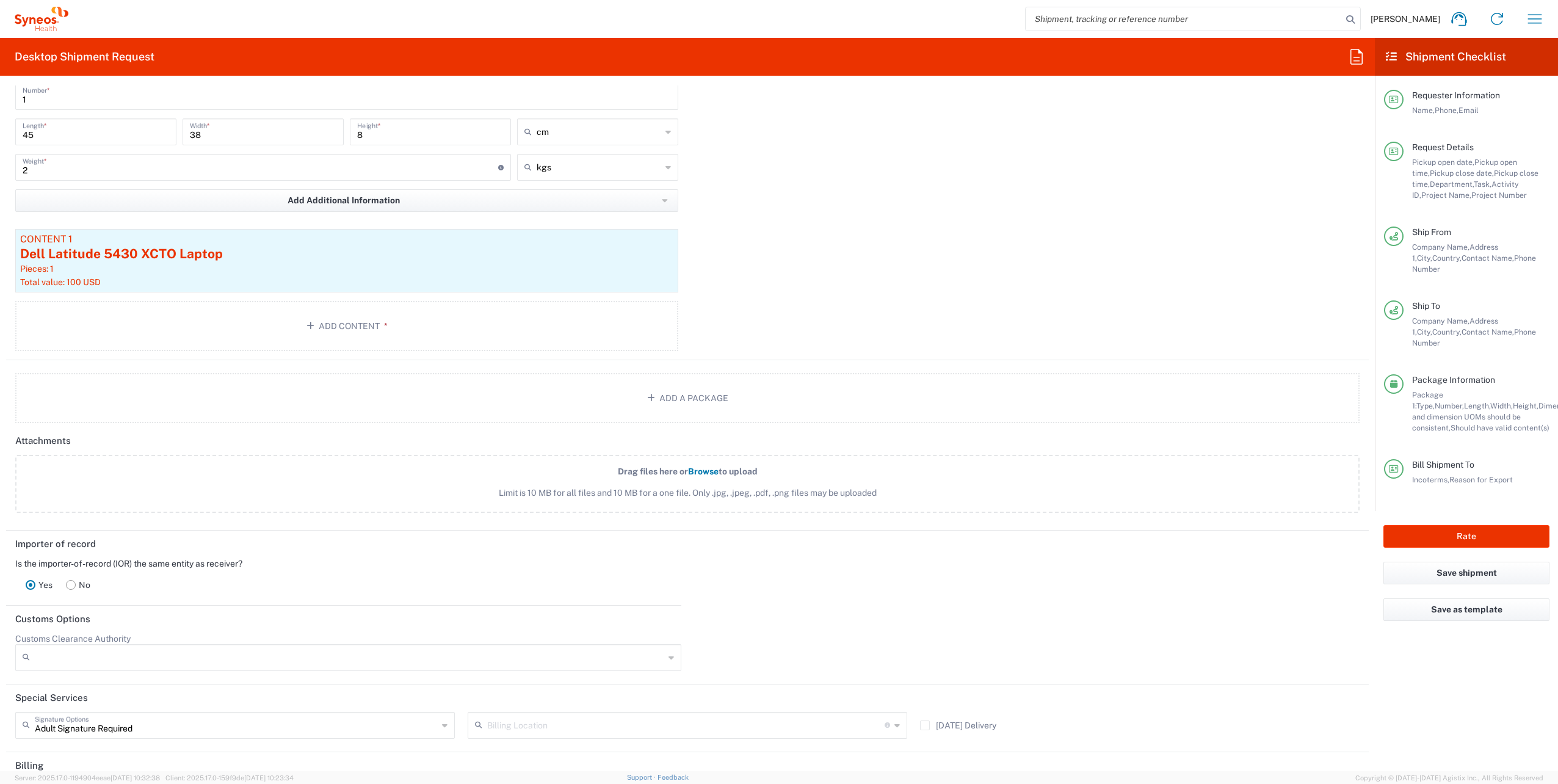
scroll to position [1453, 0]
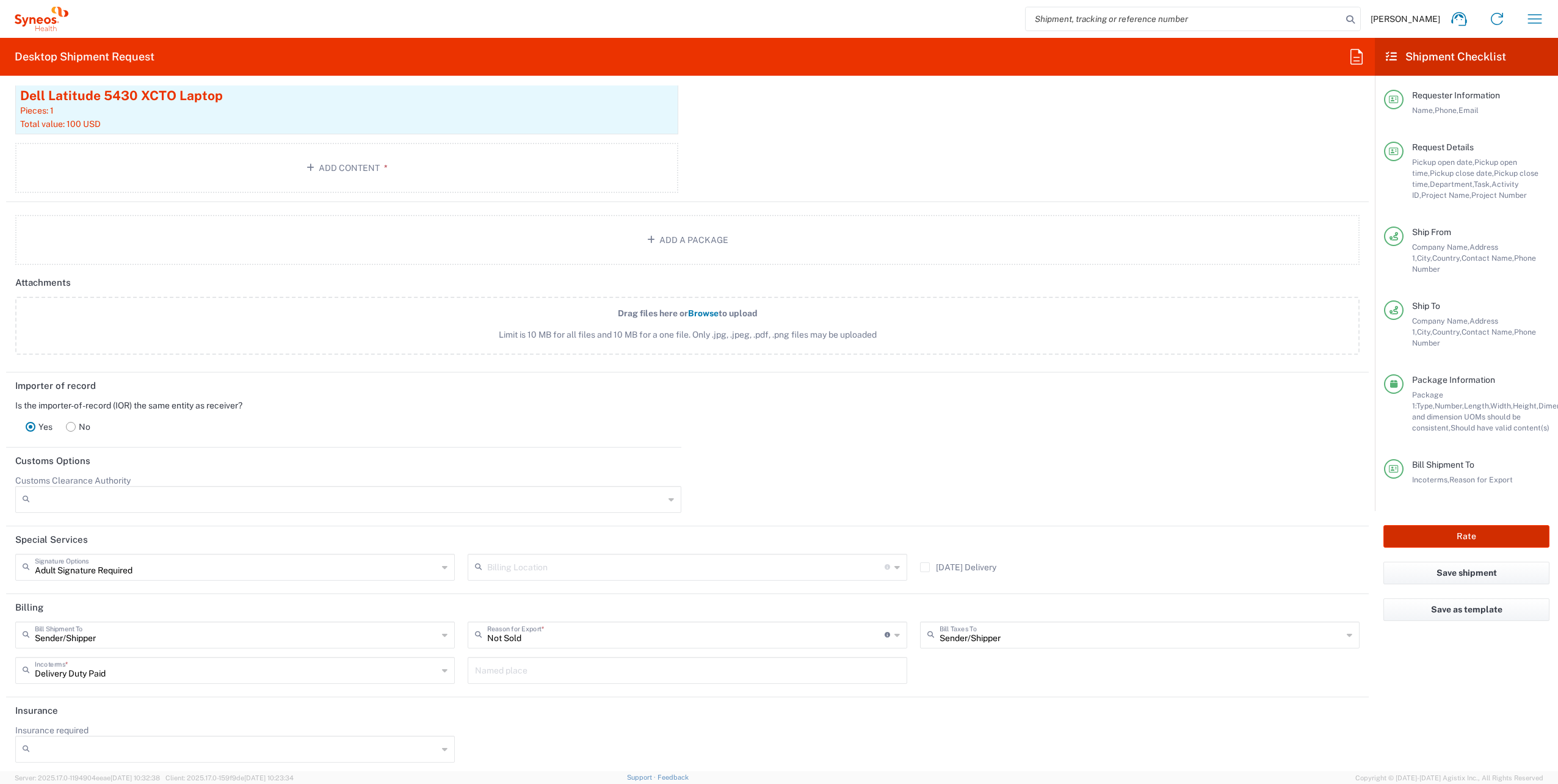
click at [1481, 525] on button "Rate" at bounding box center [1466, 536] width 166 height 23
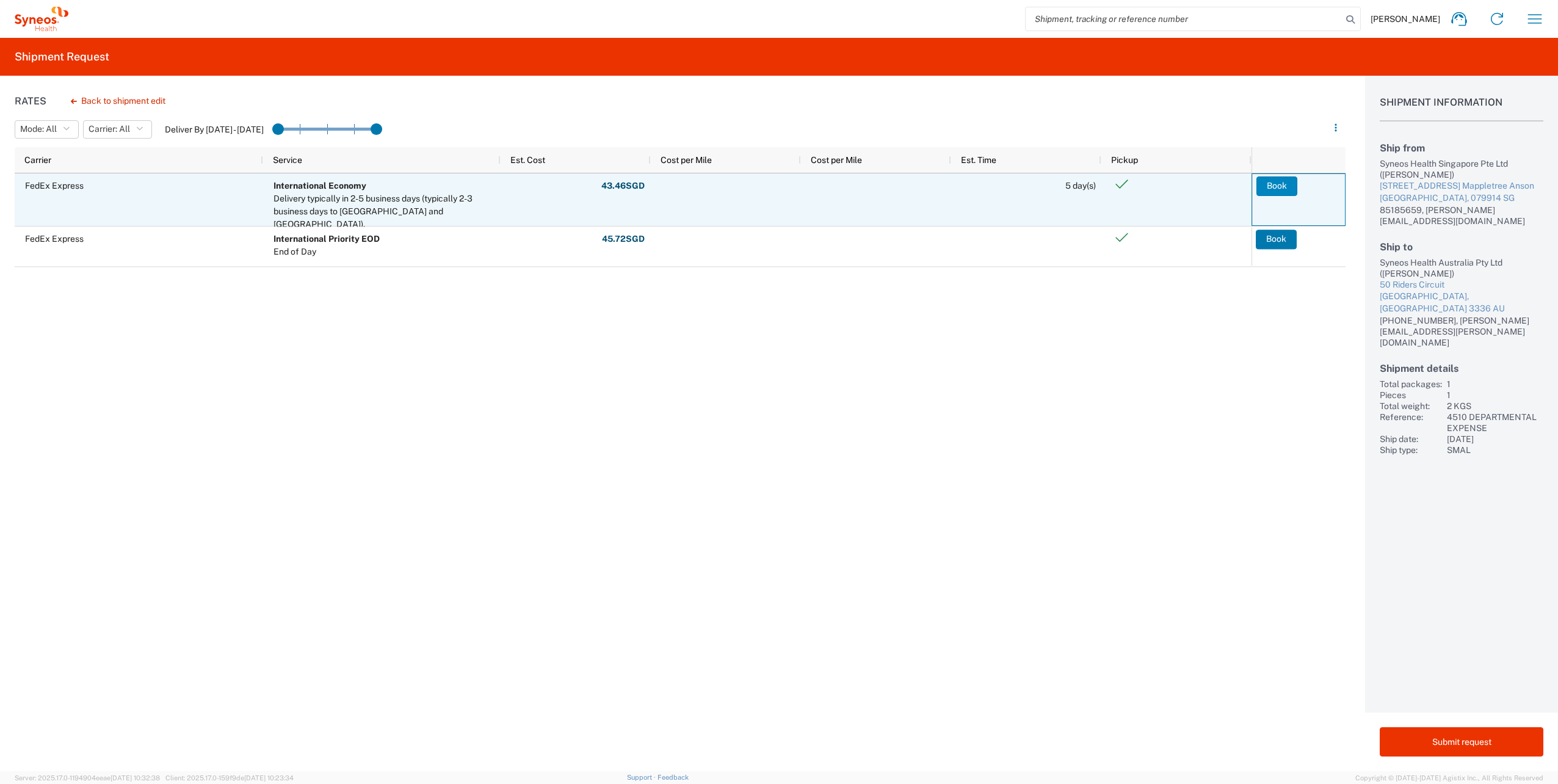
click at [1286, 190] on button "Book" at bounding box center [1276, 186] width 40 height 19
